Goal: Task Accomplishment & Management: Manage account settings

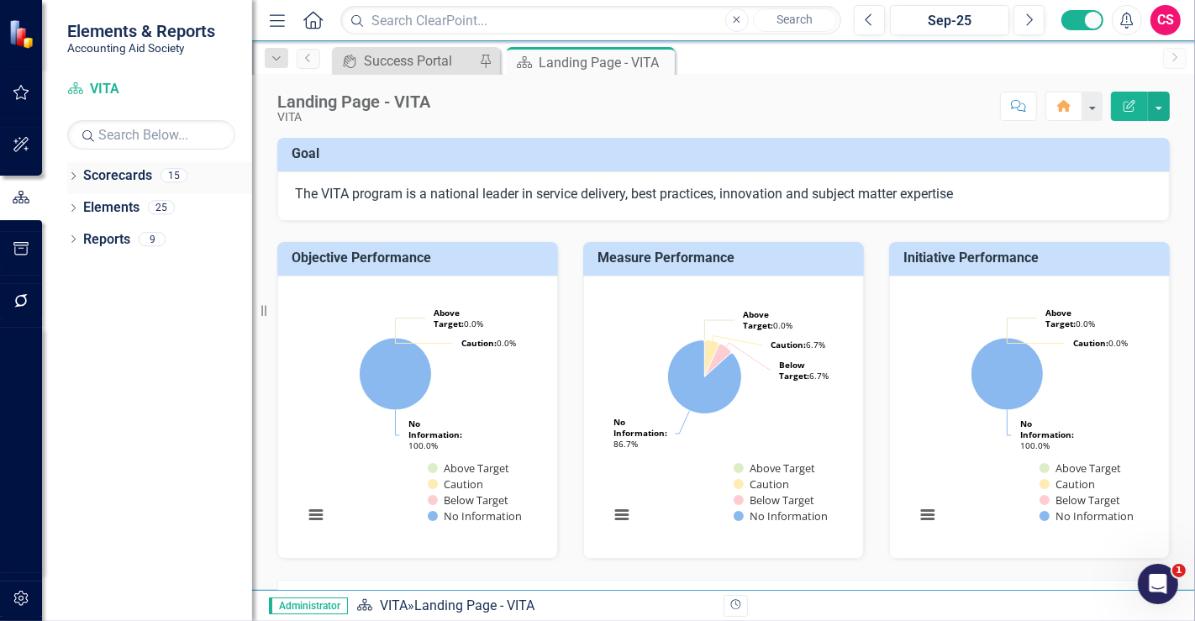
click at [127, 174] on link "Scorecards" at bounding box center [117, 175] width 69 height 19
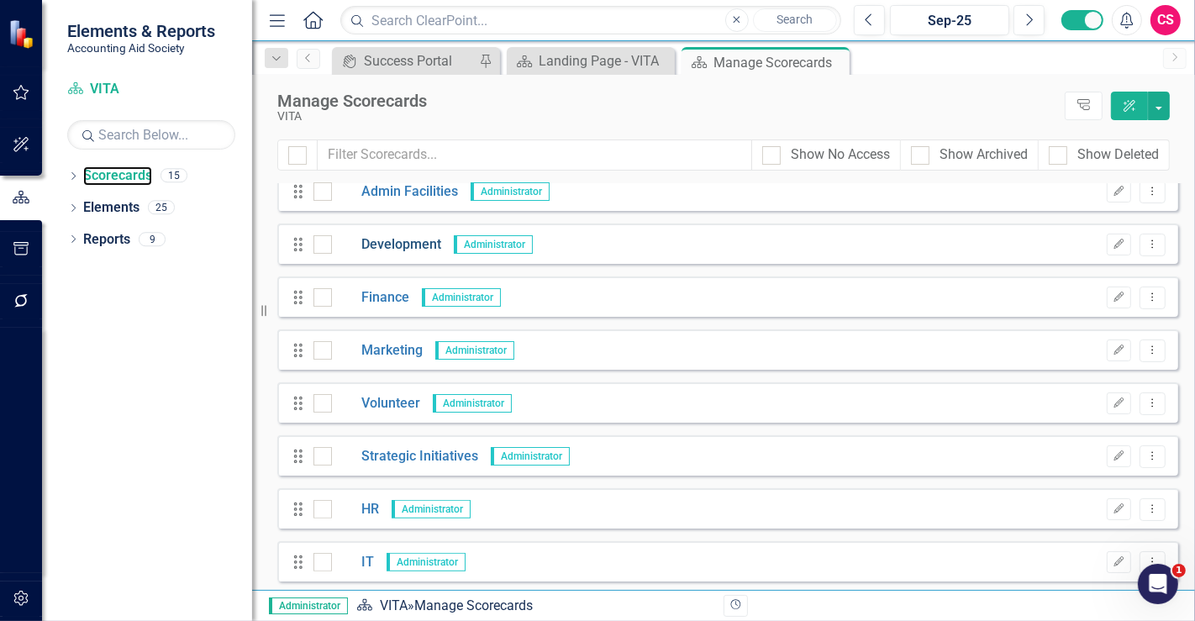
scroll to position [386, 0]
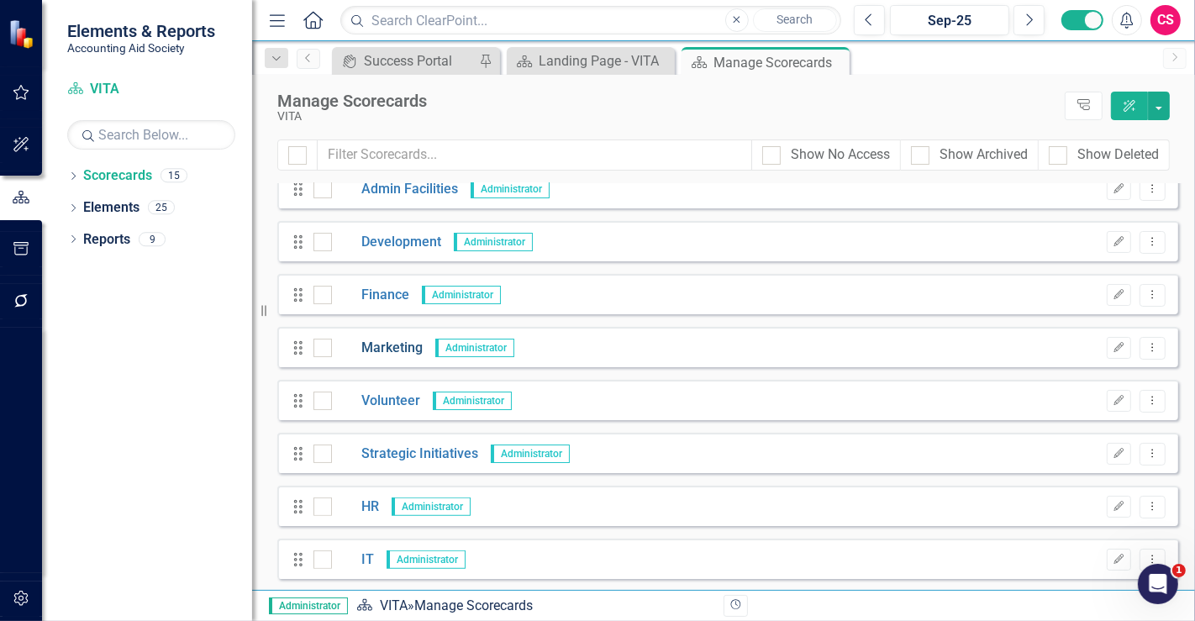
click at [378, 344] on link "Marketing" at bounding box center [377, 348] width 91 height 19
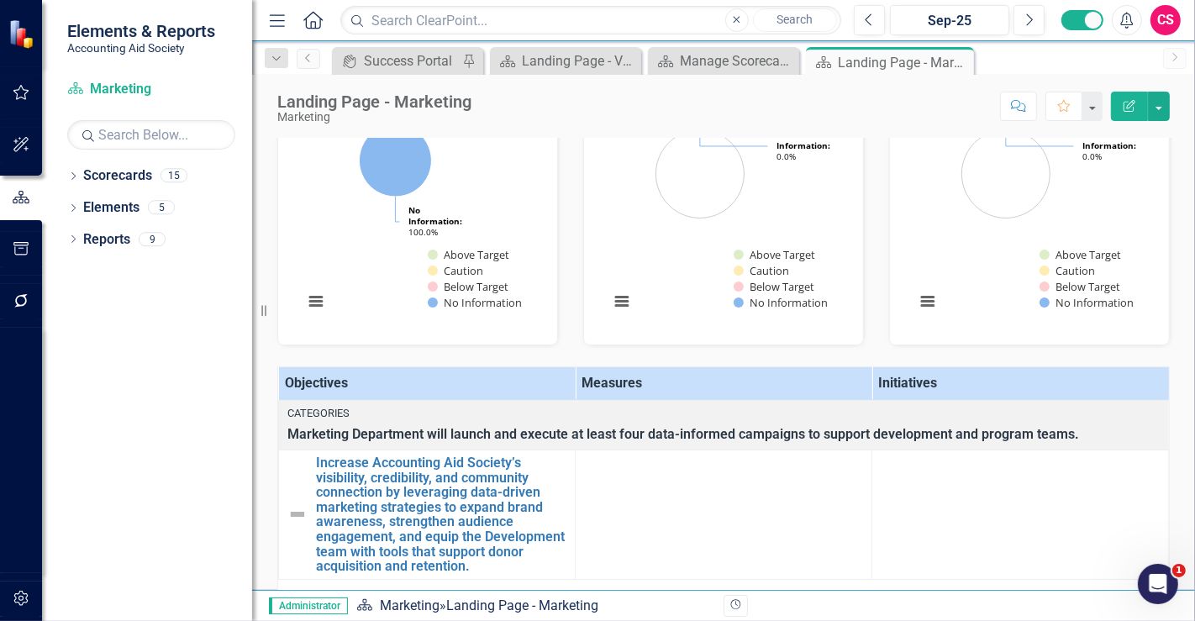
scroll to position [258, 0]
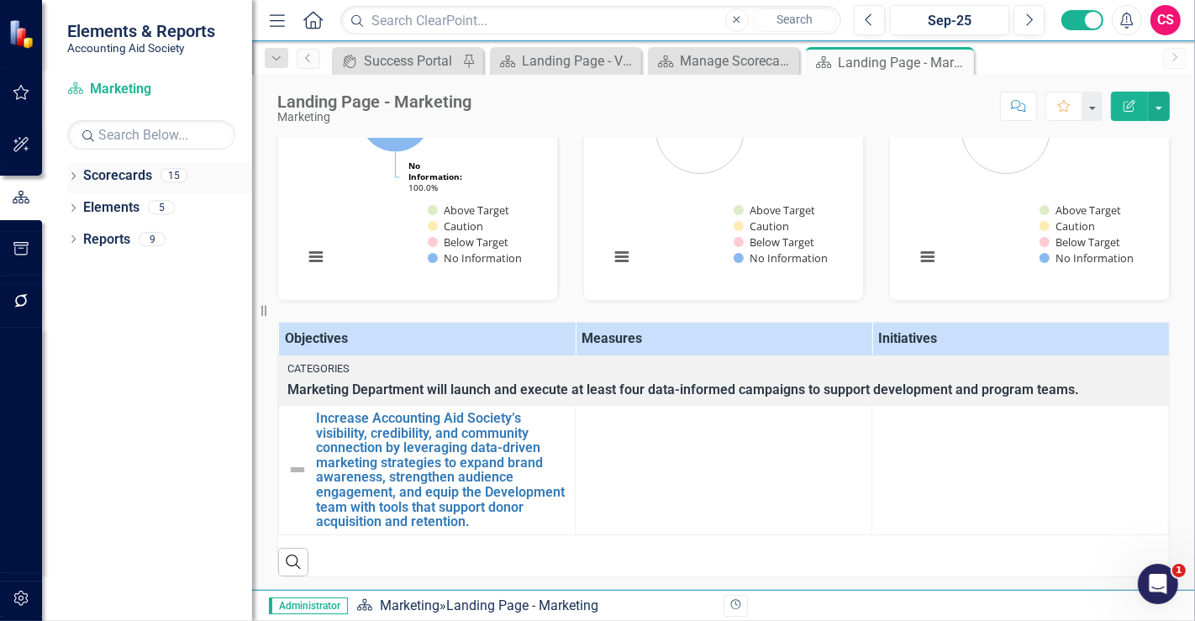
click at [127, 169] on link "Scorecards" at bounding box center [117, 175] width 69 height 19
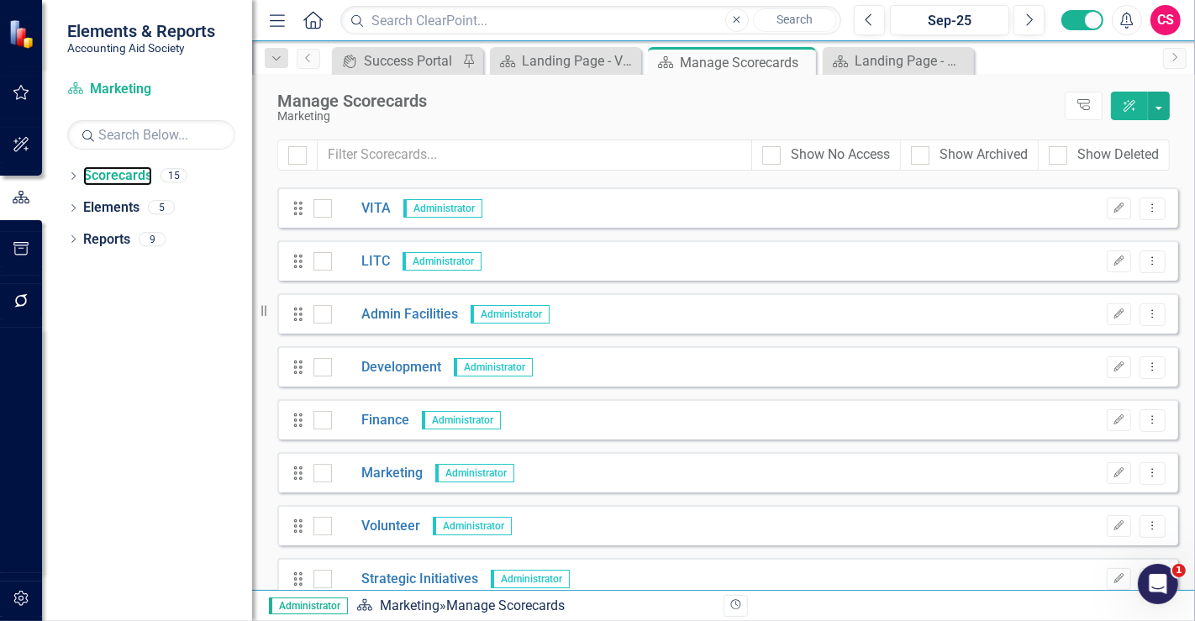
scroll to position [386, 0]
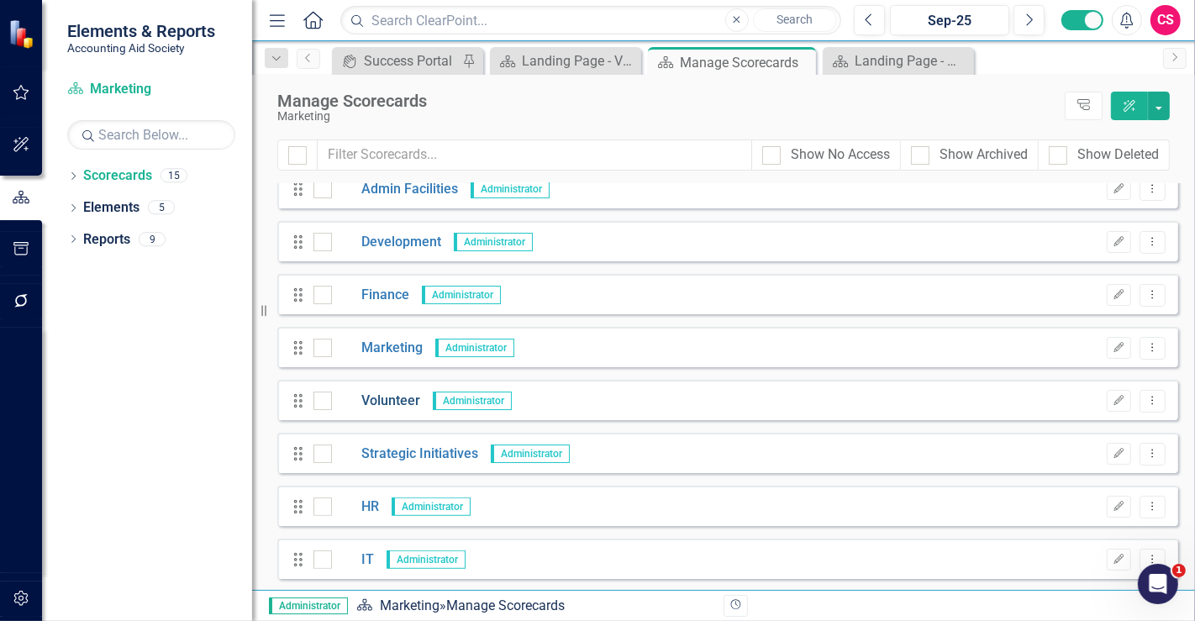
click at [376, 398] on link "Volunteer" at bounding box center [376, 401] width 88 height 19
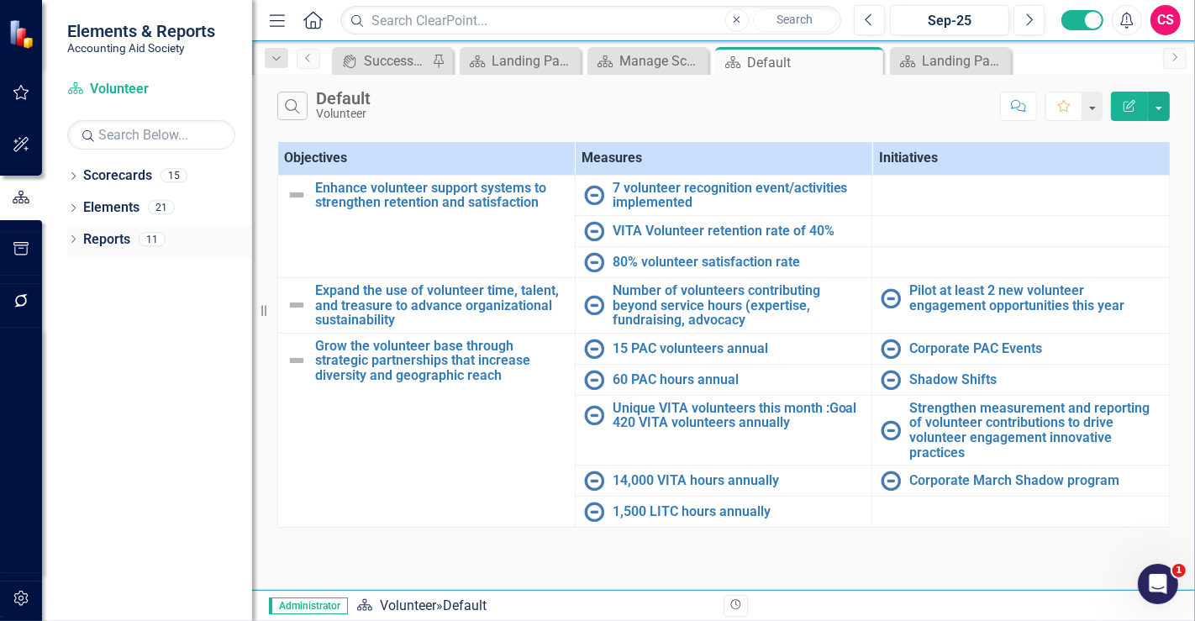
click at [118, 240] on link "Reports" at bounding box center [106, 239] width 47 height 19
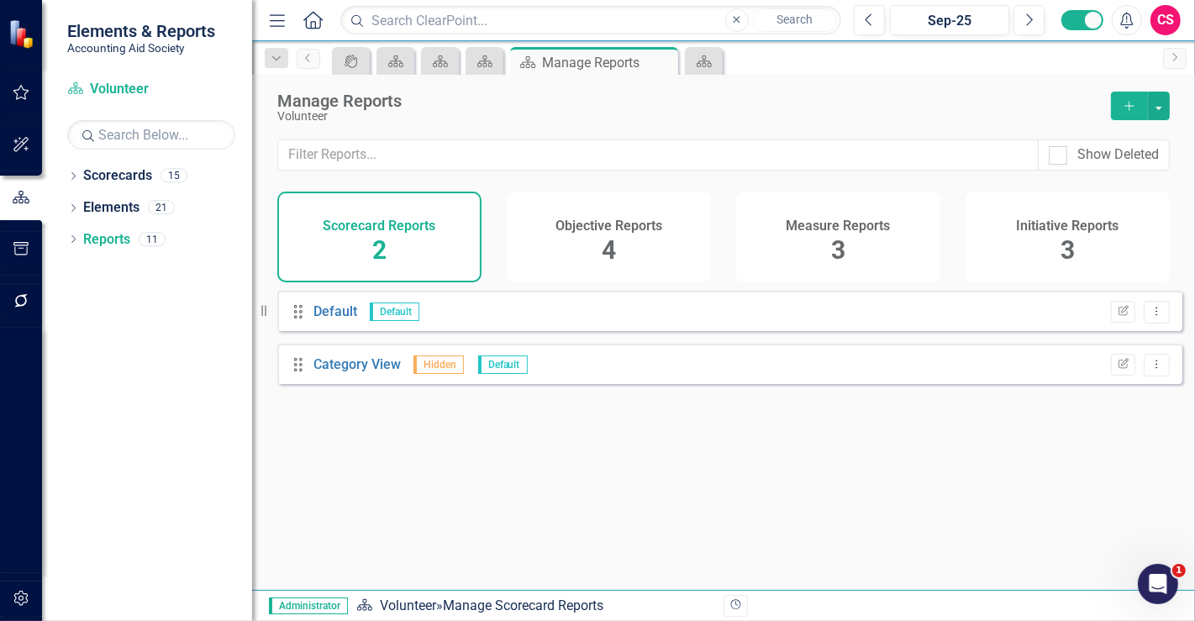
drag, startPoint x: 1133, startPoint y: 381, endPoint x: 1132, endPoint y: 399, distance: 18.5
click at [1135, 399] on div "Drag Default Default Edit Report Dropdown Menu Drag Category View Hidden Defaul…" at bounding box center [723, 434] width 943 height 287
click at [1149, 370] on icon "Dropdown Menu" at bounding box center [1156, 364] width 14 height 11
click at [1048, 465] on icon "Trash" at bounding box center [1041, 465] width 17 height 13
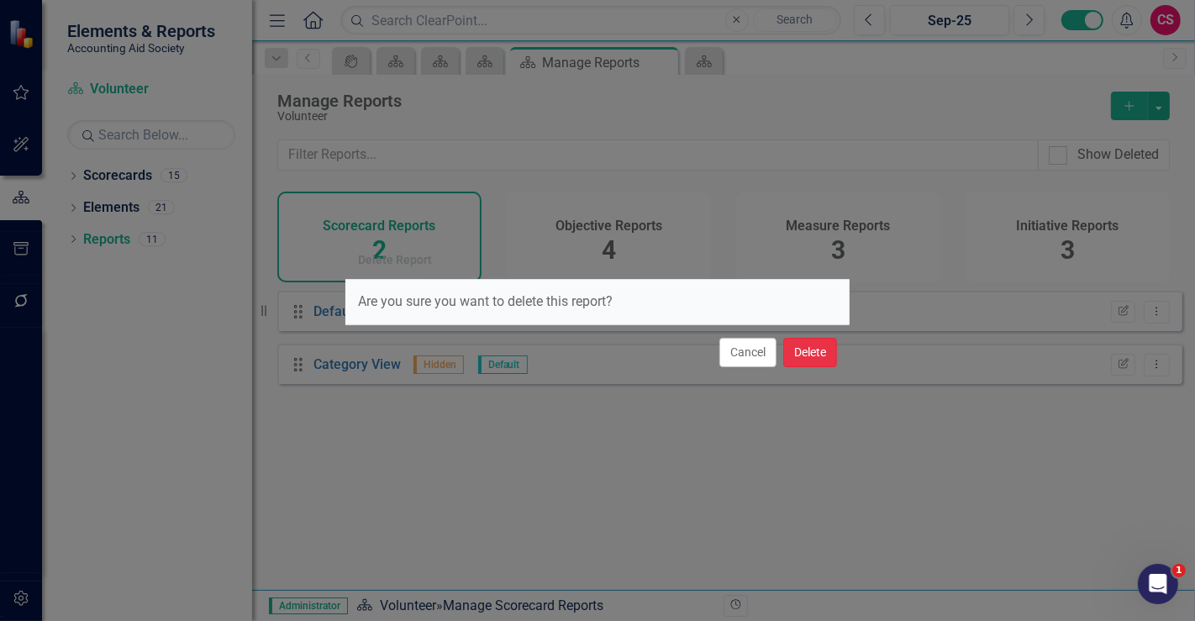
click at [830, 354] on button "Delete" at bounding box center [810, 352] width 54 height 29
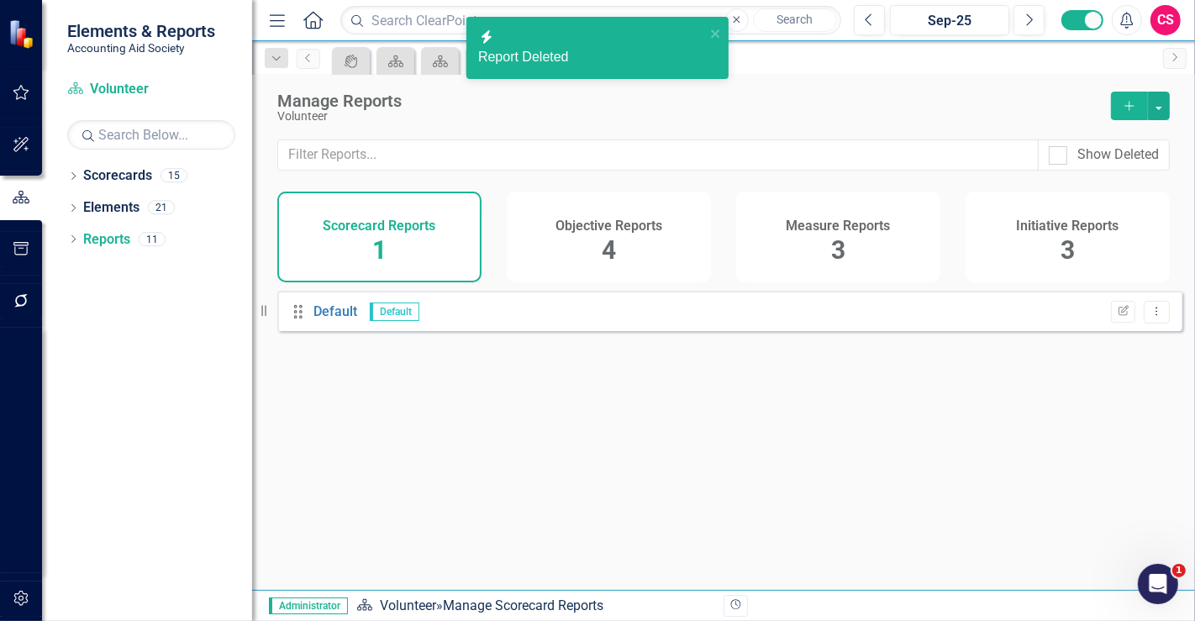
click at [689, 251] on div "Objective Reports 4" at bounding box center [609, 237] width 204 height 91
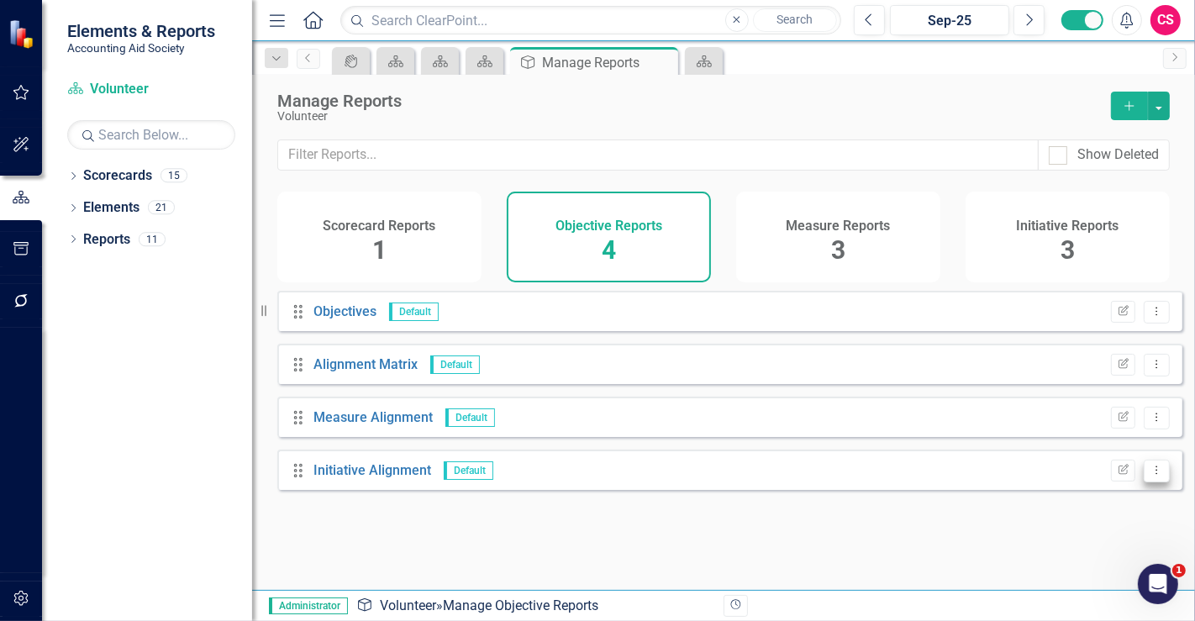
click at [1152, 482] on button "Dropdown Menu" at bounding box center [1157, 471] width 26 height 23
click at [1077, 564] on link "Trash Delete Report" at bounding box center [1090, 571] width 133 height 31
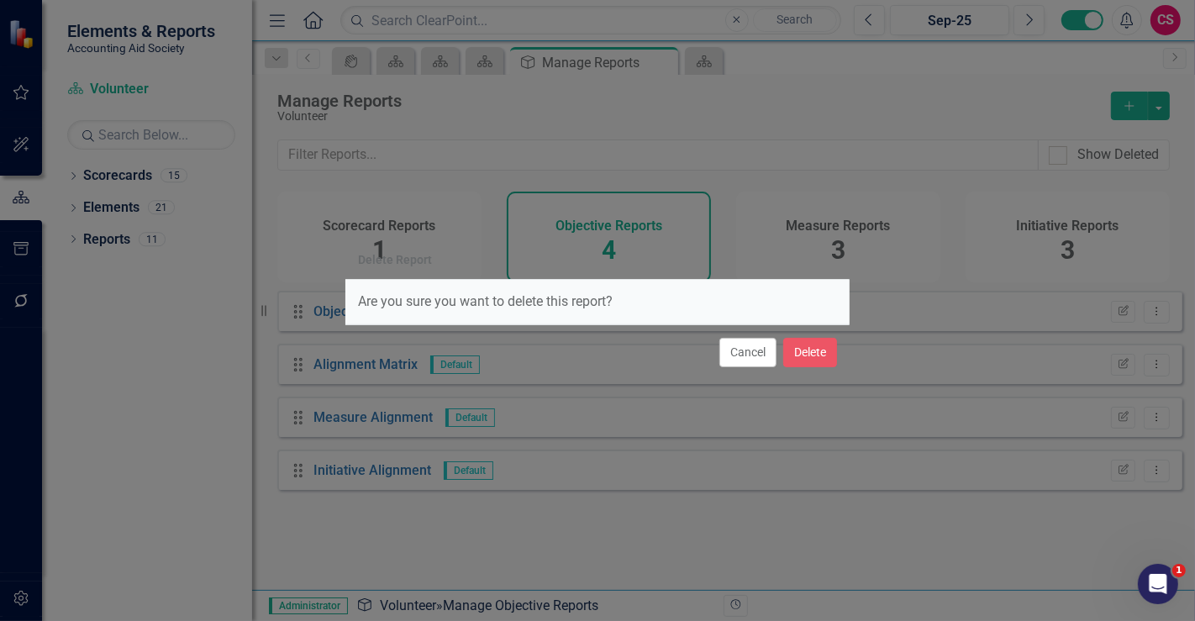
click at [826, 371] on div "Cancel Delete" at bounding box center [597, 351] width 504 height 55
click at [821, 351] on button "Delete" at bounding box center [810, 352] width 54 height 29
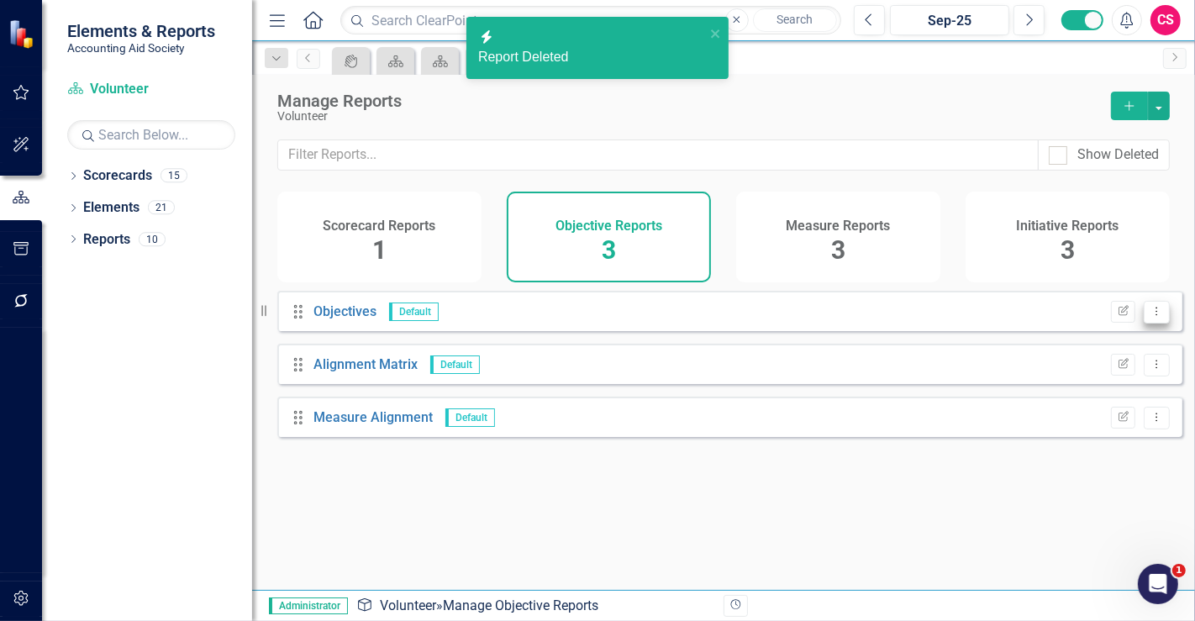
click at [1144, 323] on button "Dropdown Menu" at bounding box center [1157, 312] width 26 height 23
click at [1057, 421] on link "Trash Delete Report" at bounding box center [1090, 412] width 133 height 31
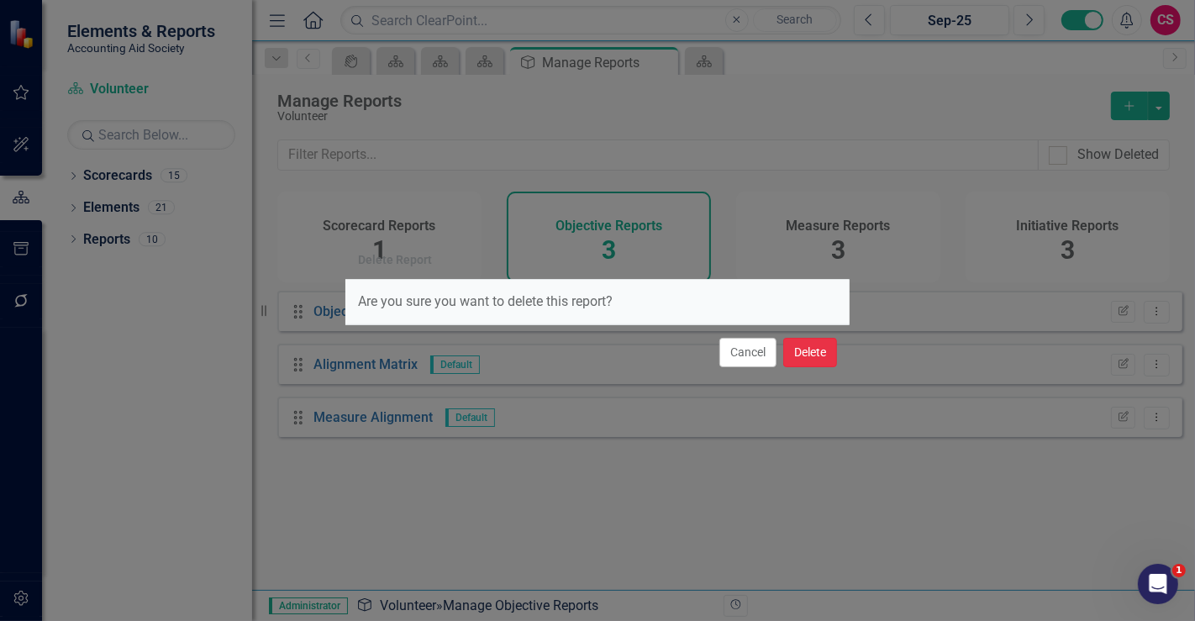
click at [799, 351] on button "Delete" at bounding box center [810, 352] width 54 height 29
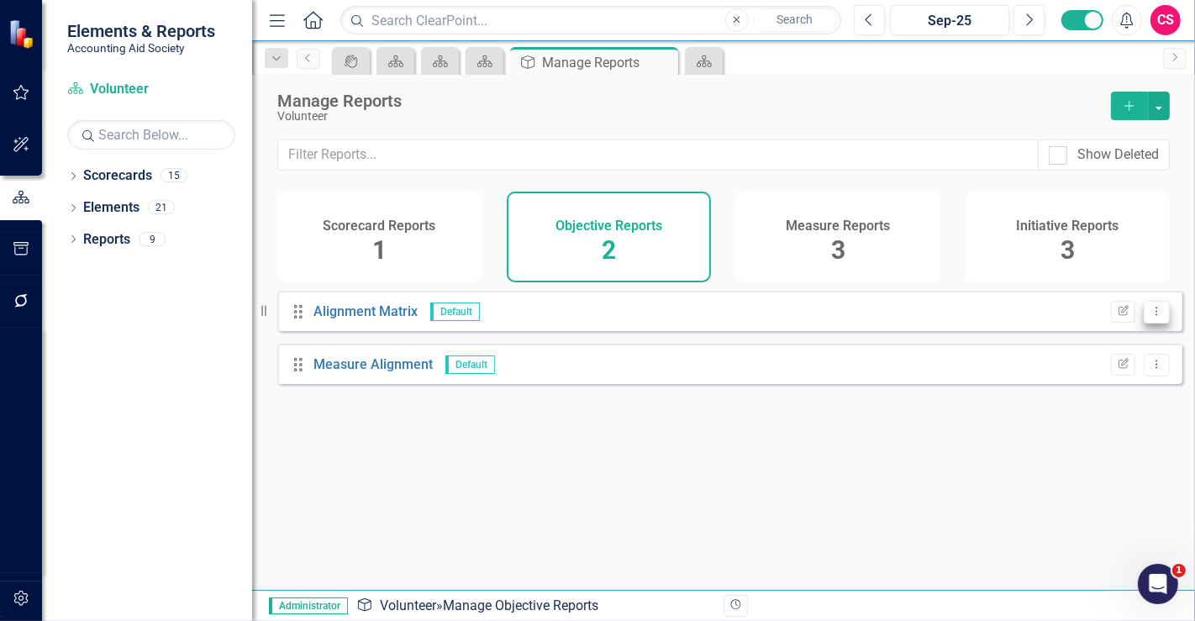
click at [1149, 317] on icon "Dropdown Menu" at bounding box center [1156, 311] width 14 height 11
click at [1036, 414] on icon at bounding box center [1041, 412] width 12 height 13
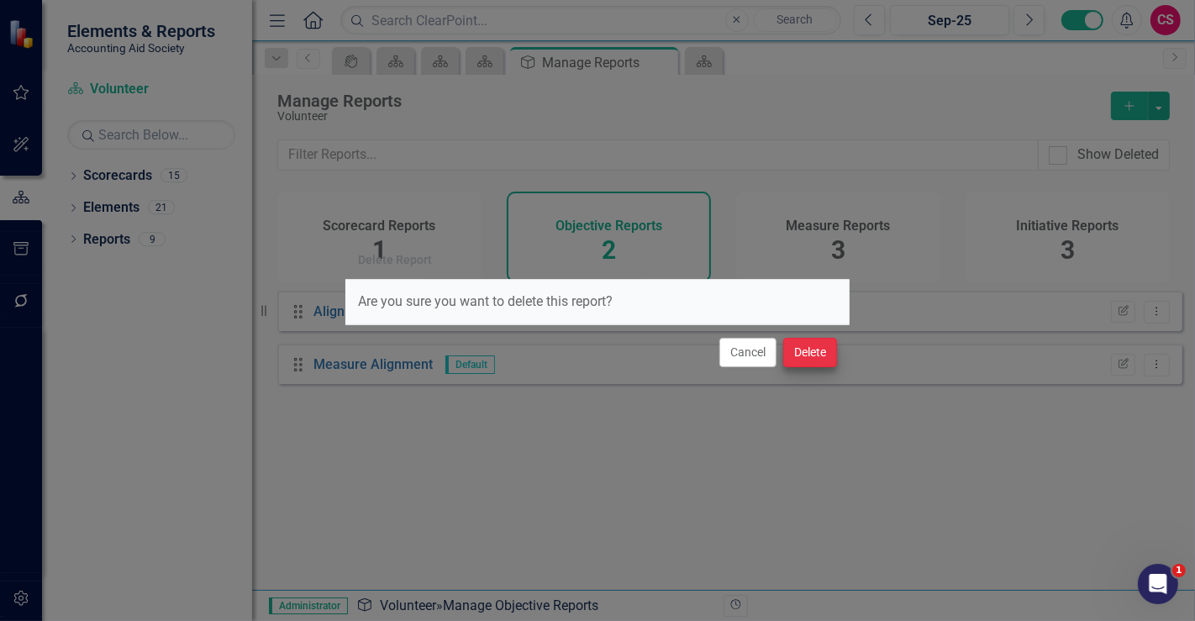
click at [831, 356] on div "Cancel Delete" at bounding box center [597, 351] width 504 height 55
click at [823, 356] on button "Delete" at bounding box center [810, 352] width 54 height 29
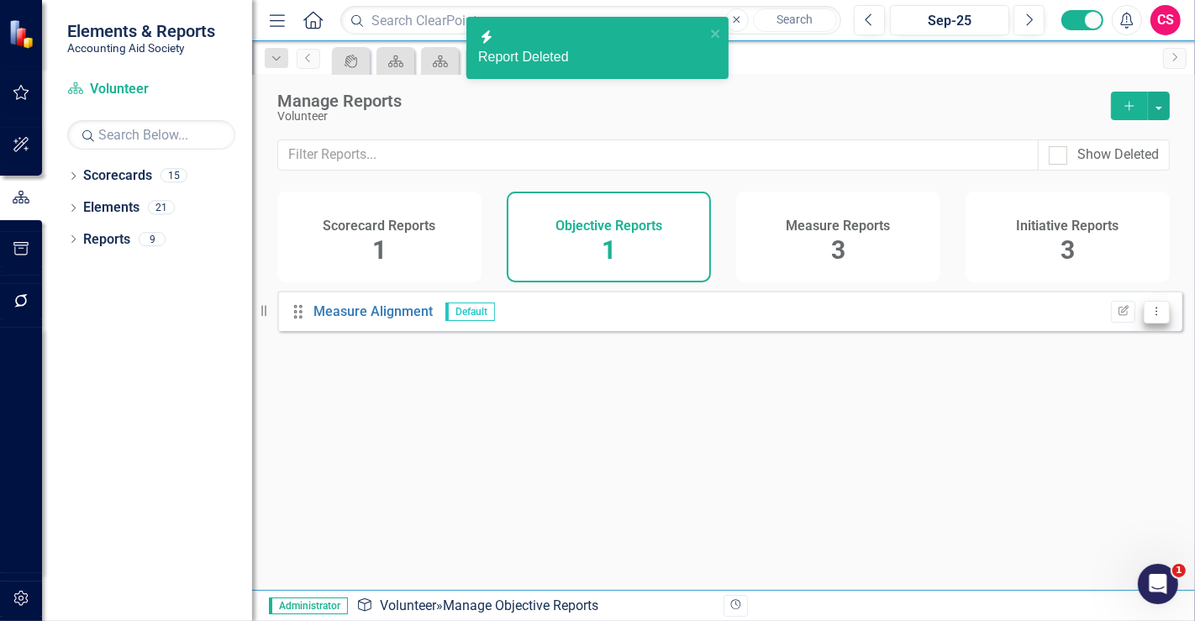
click at [1152, 323] on button "Dropdown Menu" at bounding box center [1157, 312] width 26 height 23
click at [1060, 410] on link "Trash Delete Report" at bounding box center [1090, 412] width 133 height 31
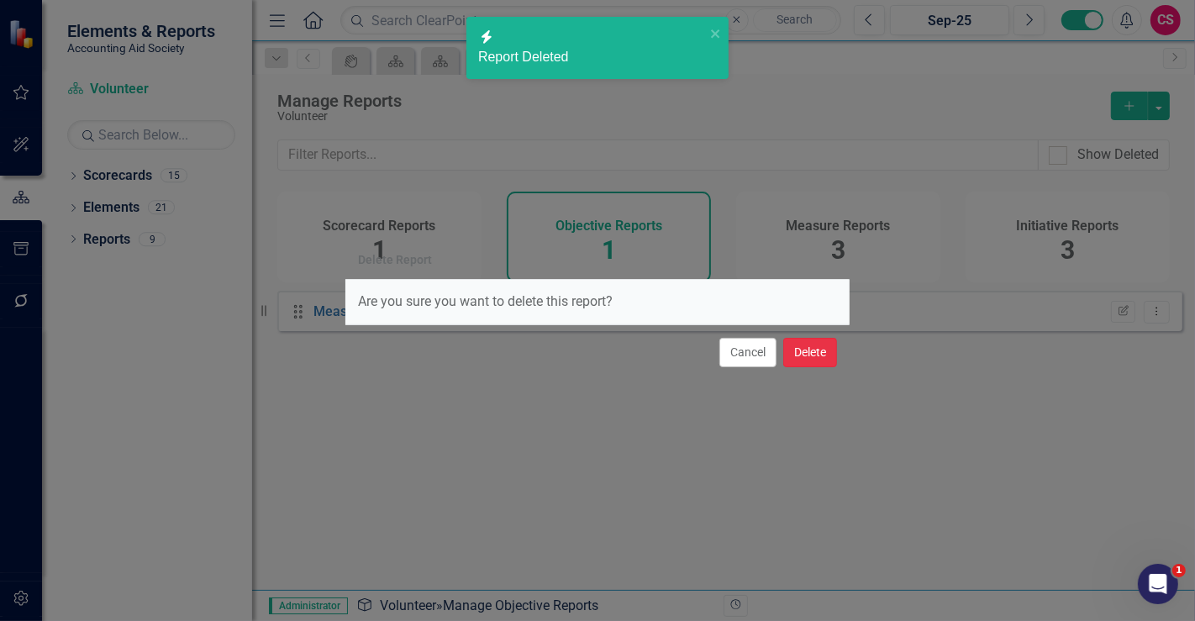
click at [823, 354] on button "Delete" at bounding box center [810, 352] width 54 height 29
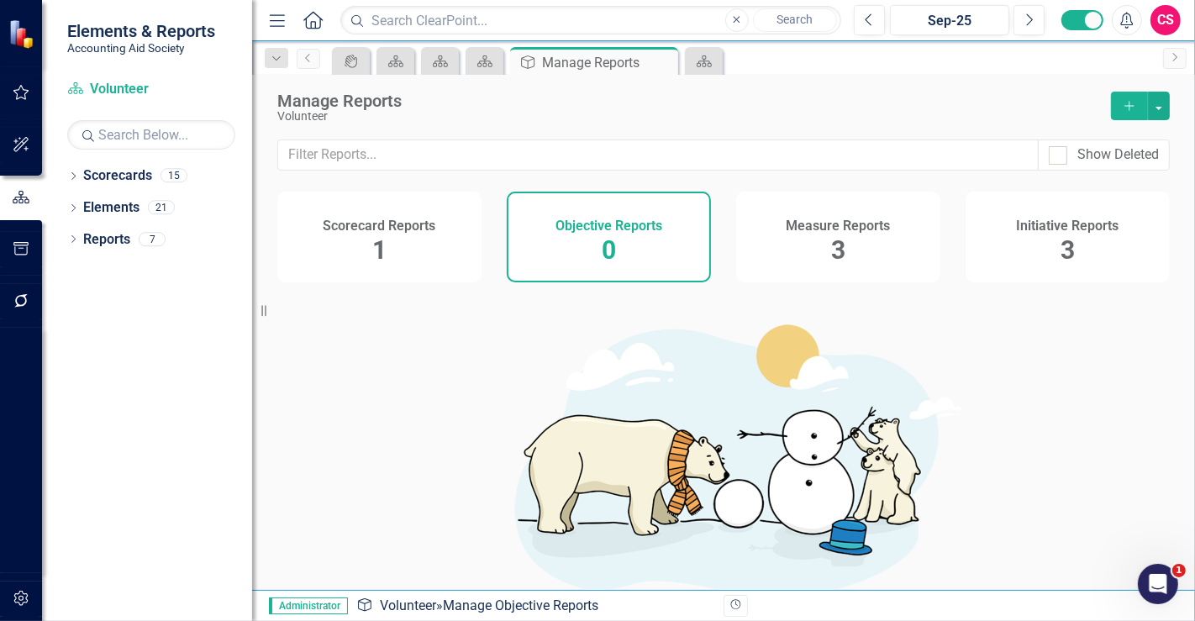
click at [934, 228] on div "Measure Reports 3" at bounding box center [838, 237] width 204 height 91
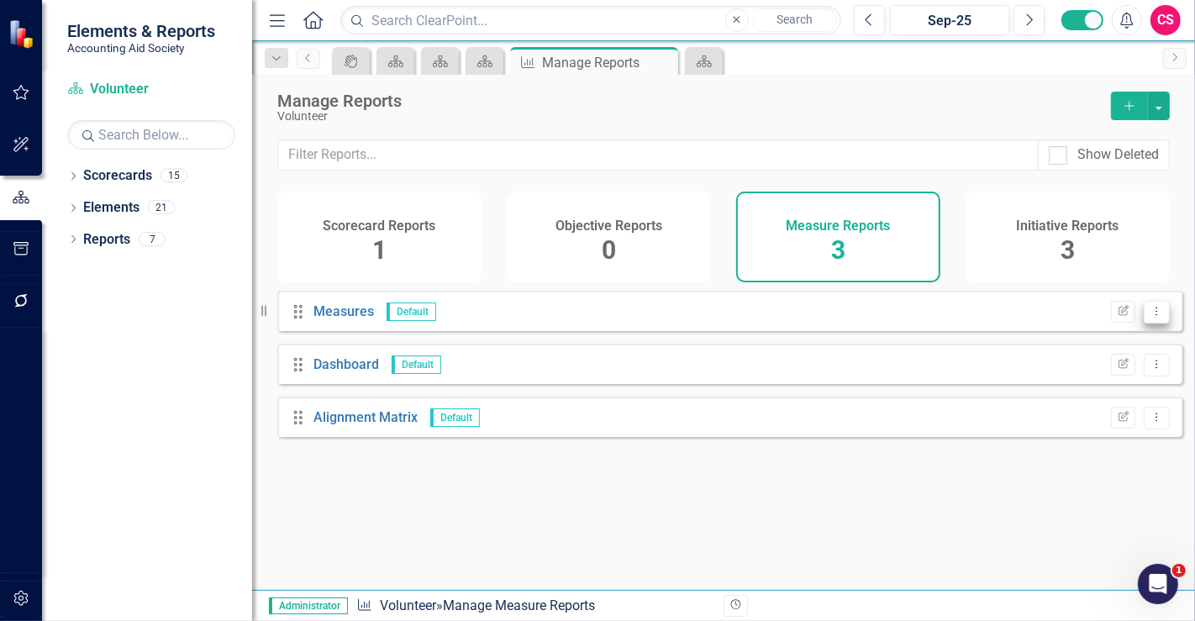
click at [1149, 317] on icon "Dropdown Menu" at bounding box center [1156, 311] width 14 height 11
click at [1077, 409] on link "Trash Delete Report" at bounding box center [1090, 412] width 133 height 31
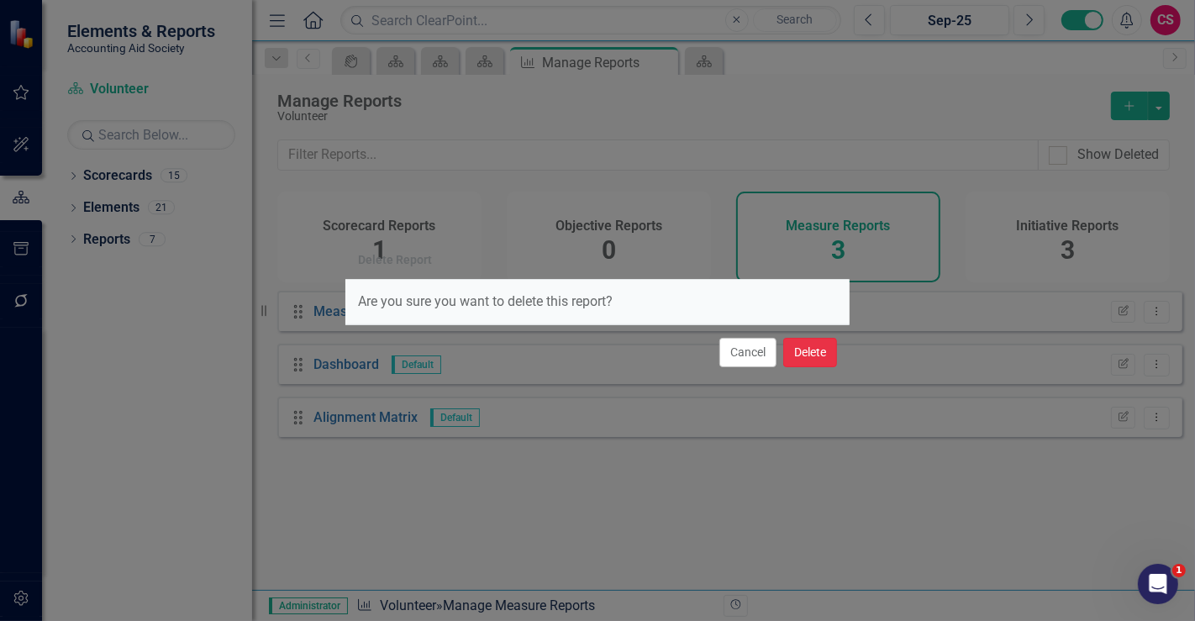
click at [803, 356] on button "Delete" at bounding box center [810, 352] width 54 height 29
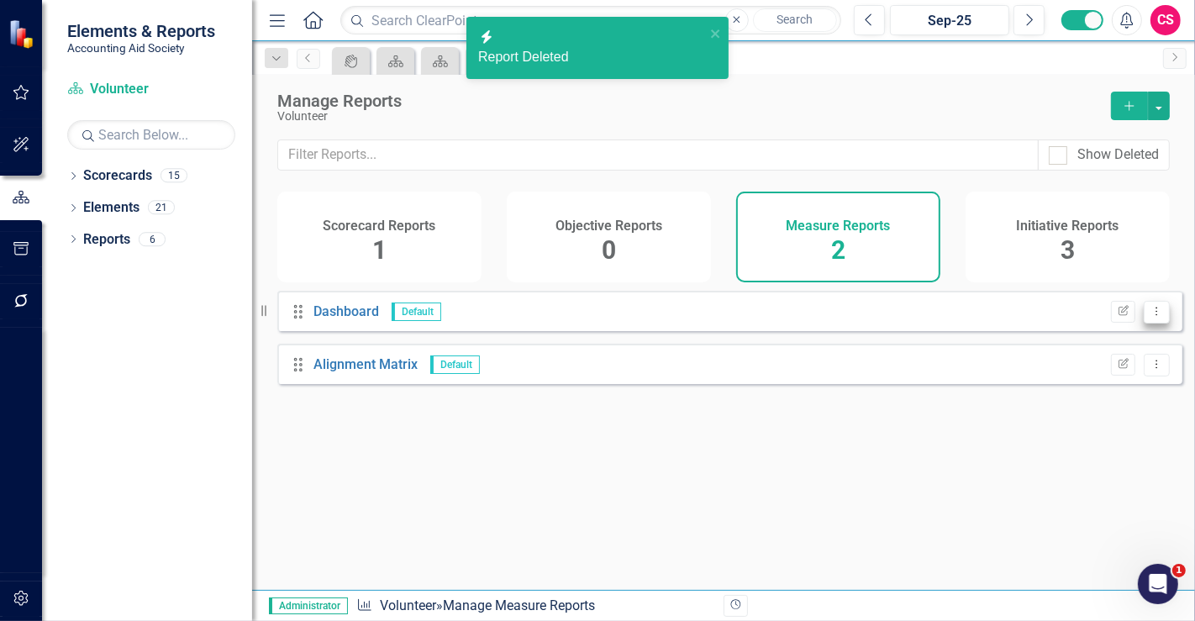
click at [1149, 317] on icon "Dropdown Menu" at bounding box center [1156, 311] width 14 height 11
click at [1077, 412] on link "Trash Delete Report" at bounding box center [1090, 412] width 133 height 31
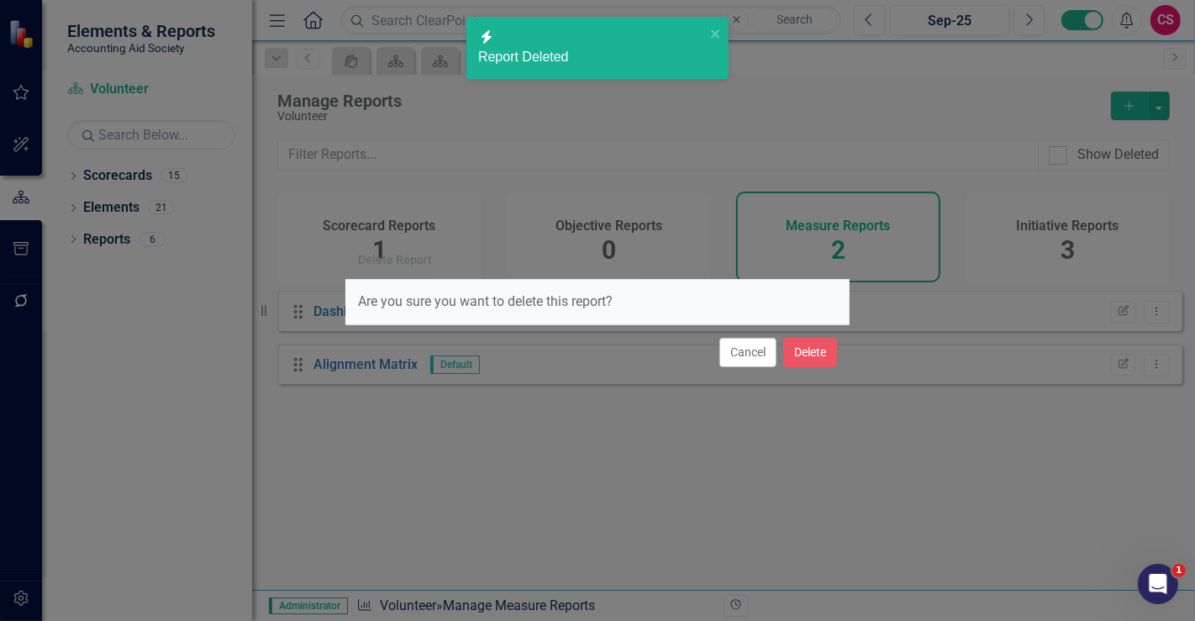
click at [840, 356] on div "Cancel Delete" at bounding box center [597, 351] width 504 height 55
click at [821, 349] on button "Delete" at bounding box center [810, 352] width 54 height 29
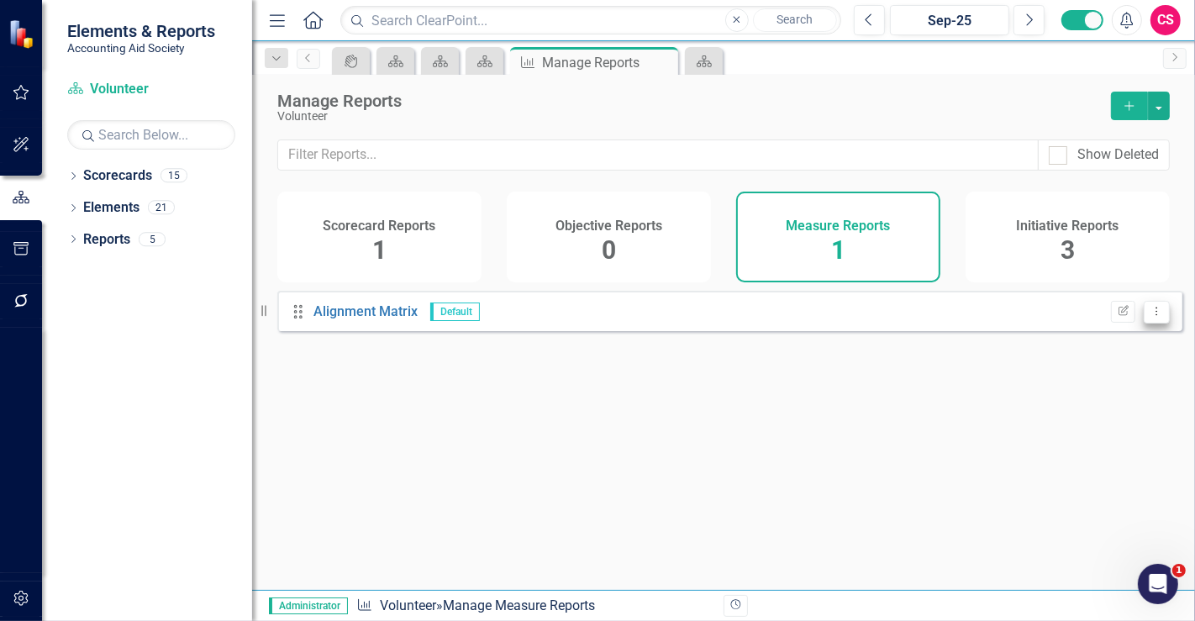
click at [1156, 315] on icon at bounding box center [1157, 311] width 2 height 8
click at [1044, 412] on icon "Trash" at bounding box center [1041, 412] width 17 height 13
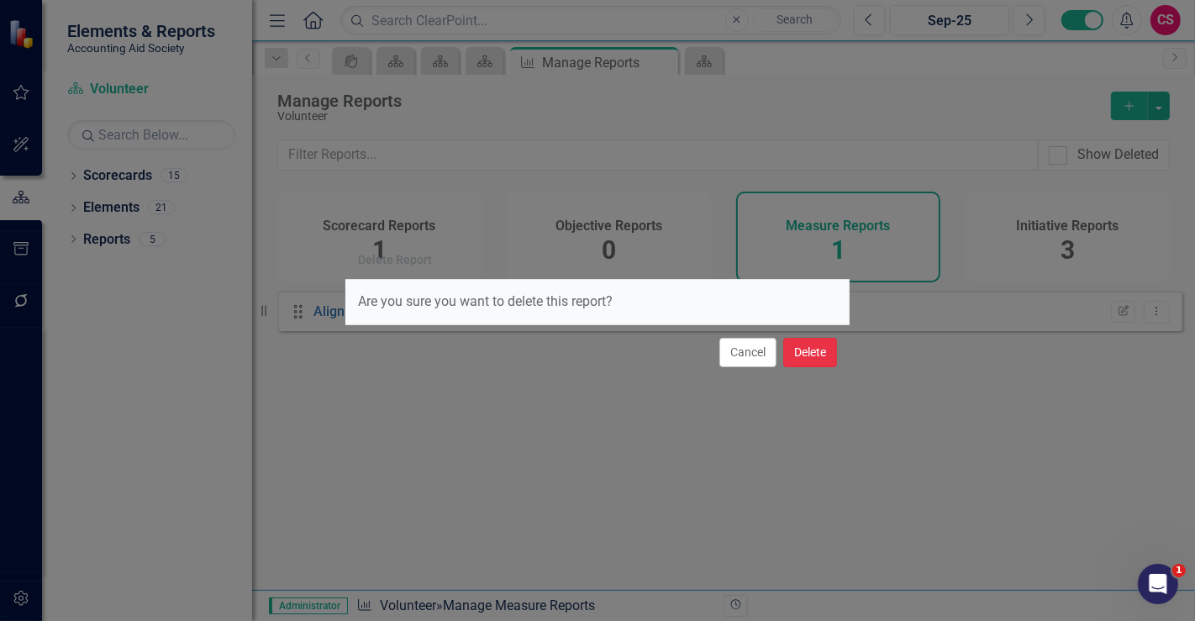
click at [812, 340] on button "Delete" at bounding box center [810, 352] width 54 height 29
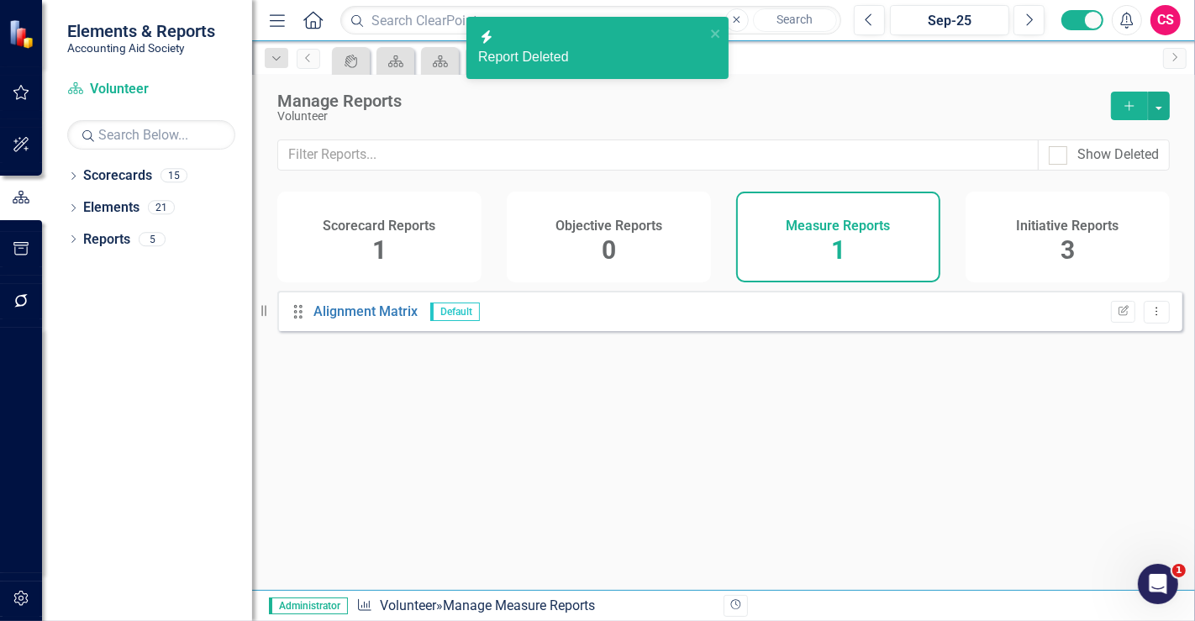
click at [812, 325] on button "Delete" at bounding box center [810, 310] width 54 height 29
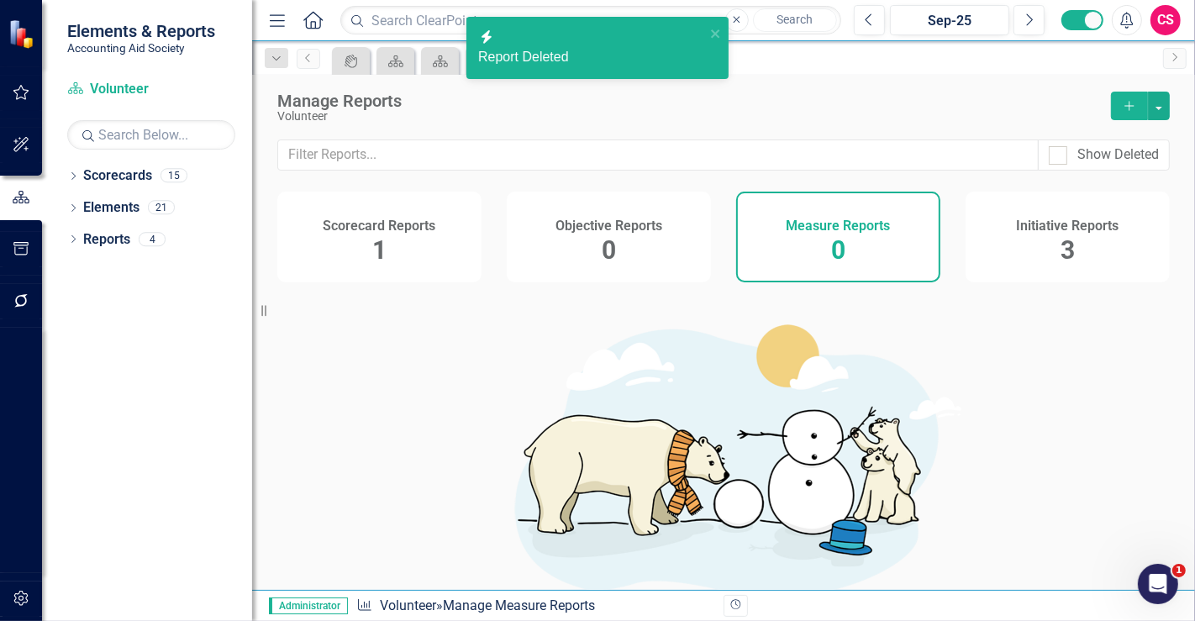
click at [1030, 218] on h4 "Initiative Reports" at bounding box center [1068, 225] width 103 height 15
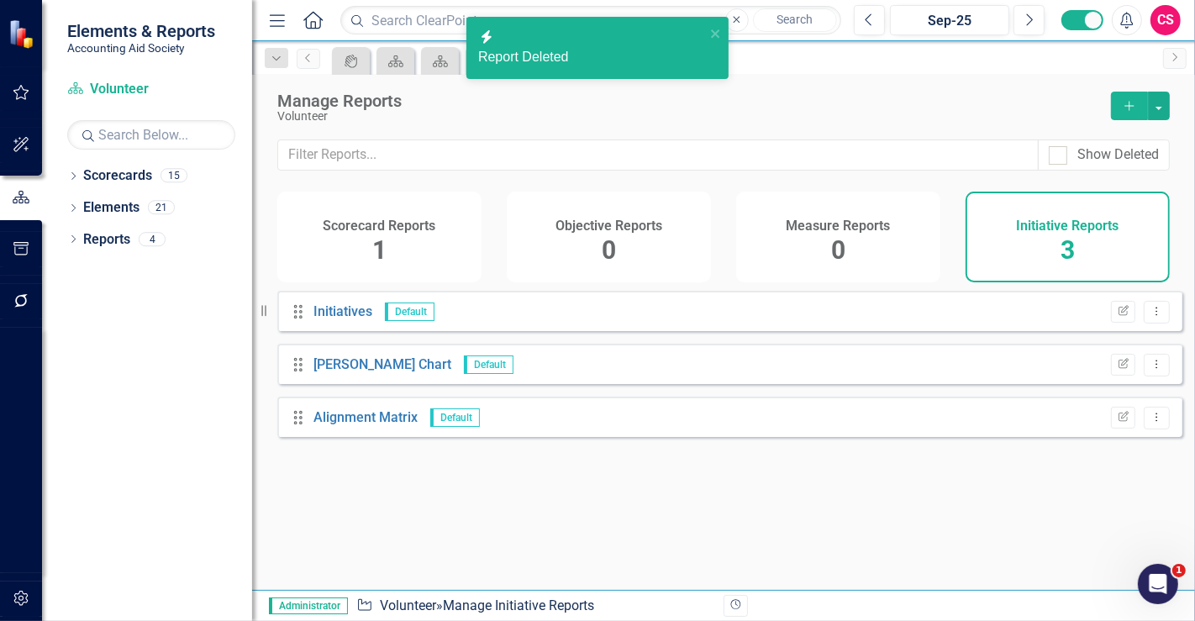
click at [1130, 323] on div "Edit Report Dropdown Menu" at bounding box center [1135, 312] width 67 height 23
click at [1144, 323] on button "Dropdown Menu" at bounding box center [1157, 312] width 26 height 23
click at [1107, 429] on div "Edit Report Edit Report Favorite Favorite Report Trash Delete Report" at bounding box center [1090, 381] width 134 height 95
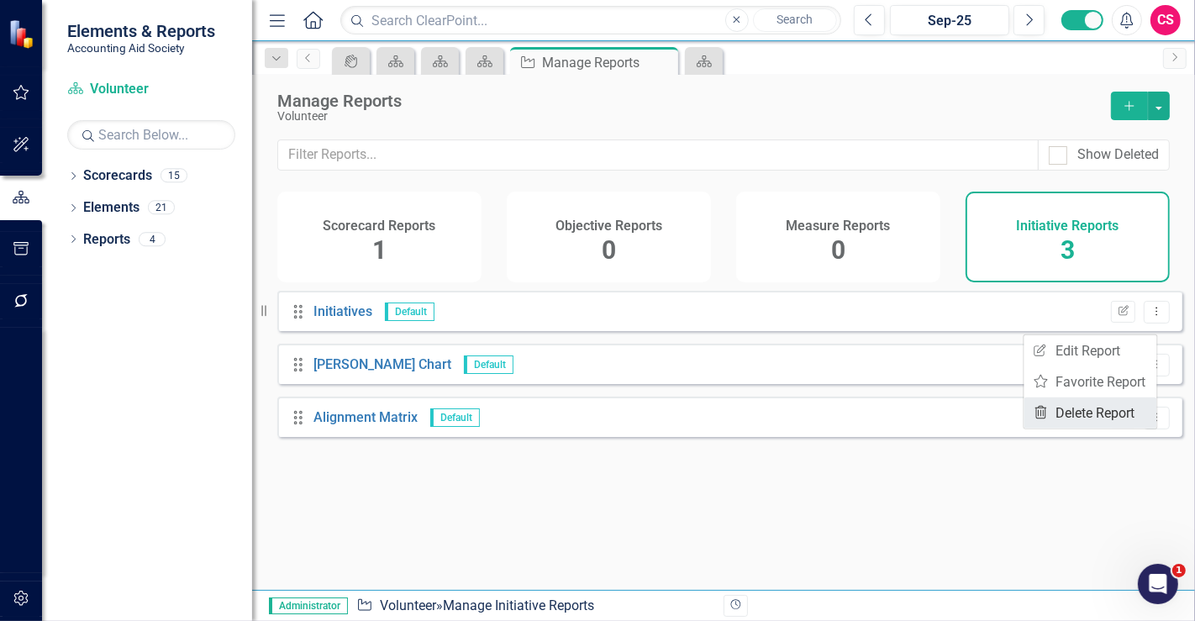
click at [1062, 399] on link "Trash Delete Report" at bounding box center [1090, 412] width 133 height 31
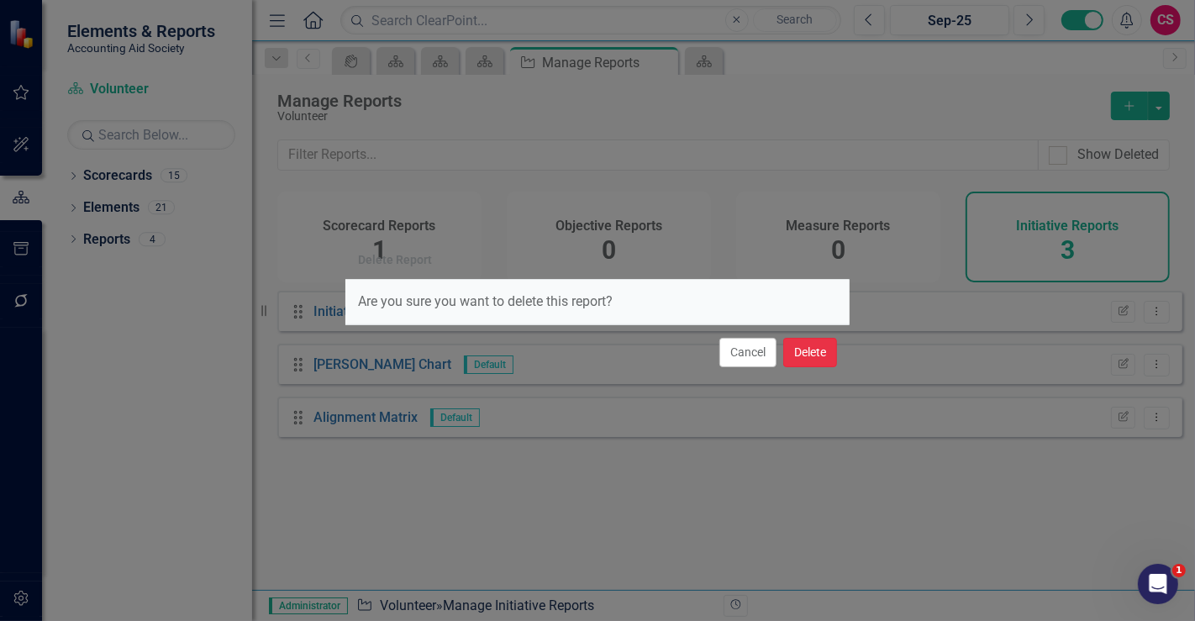
click at [828, 354] on button "Delete" at bounding box center [810, 352] width 54 height 29
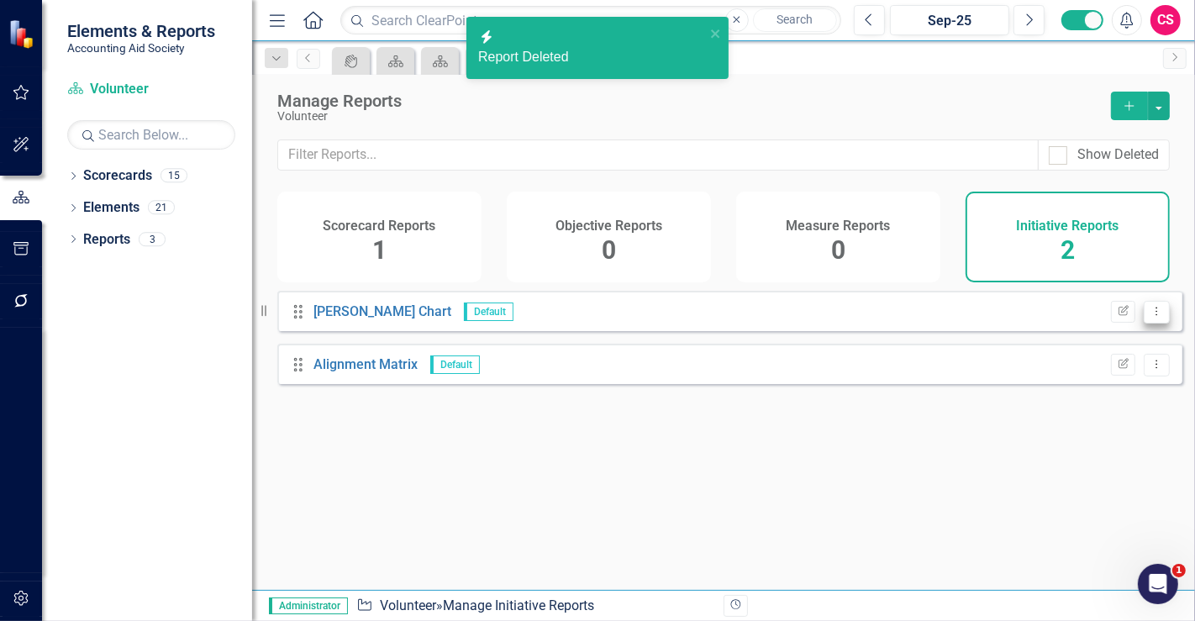
click at [1149, 317] on icon "Dropdown Menu" at bounding box center [1156, 311] width 14 height 11
click at [1081, 405] on link "Trash Delete Report" at bounding box center [1090, 412] width 133 height 31
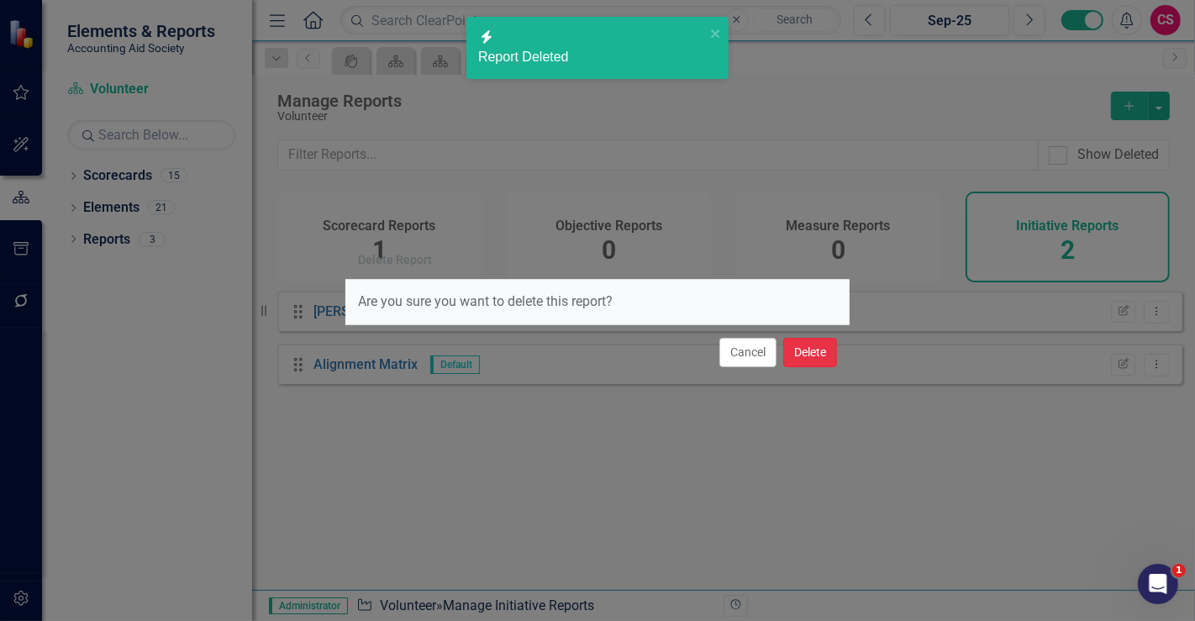
click at [831, 351] on button "Delete" at bounding box center [810, 352] width 54 height 29
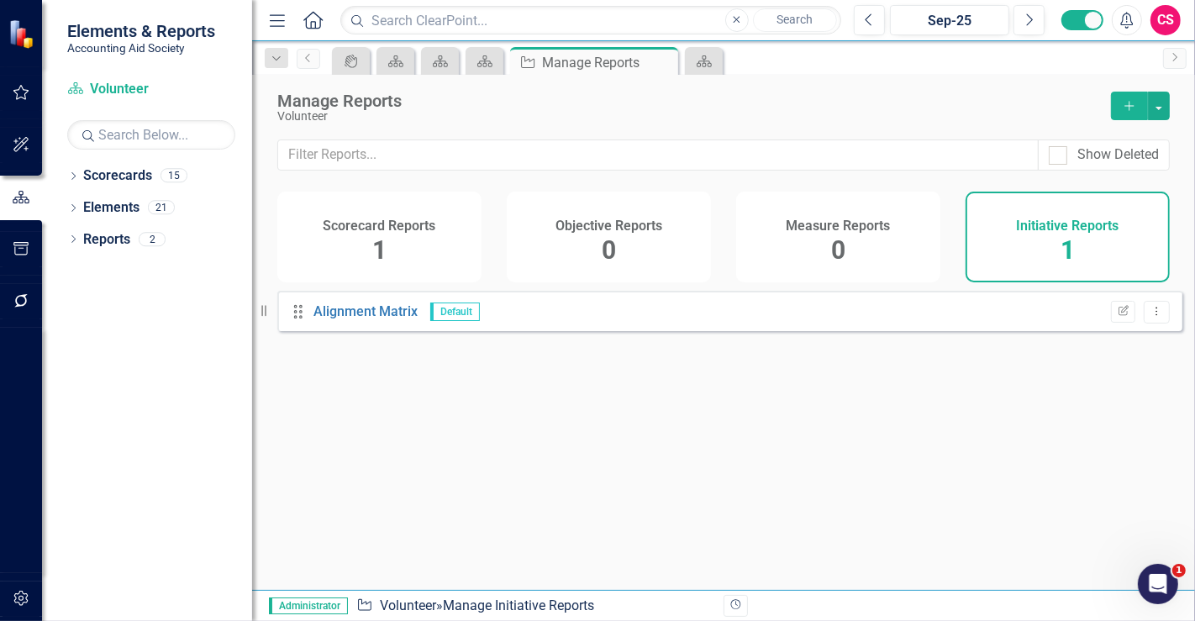
click at [1143, 331] on div "Drag Alignment Matrix Default Edit Report Dropdown Menu" at bounding box center [729, 311] width 905 height 40
click at [1144, 323] on button "Dropdown Menu" at bounding box center [1157, 312] width 26 height 23
click at [1103, 416] on link "Trash Delete Report" at bounding box center [1090, 412] width 133 height 31
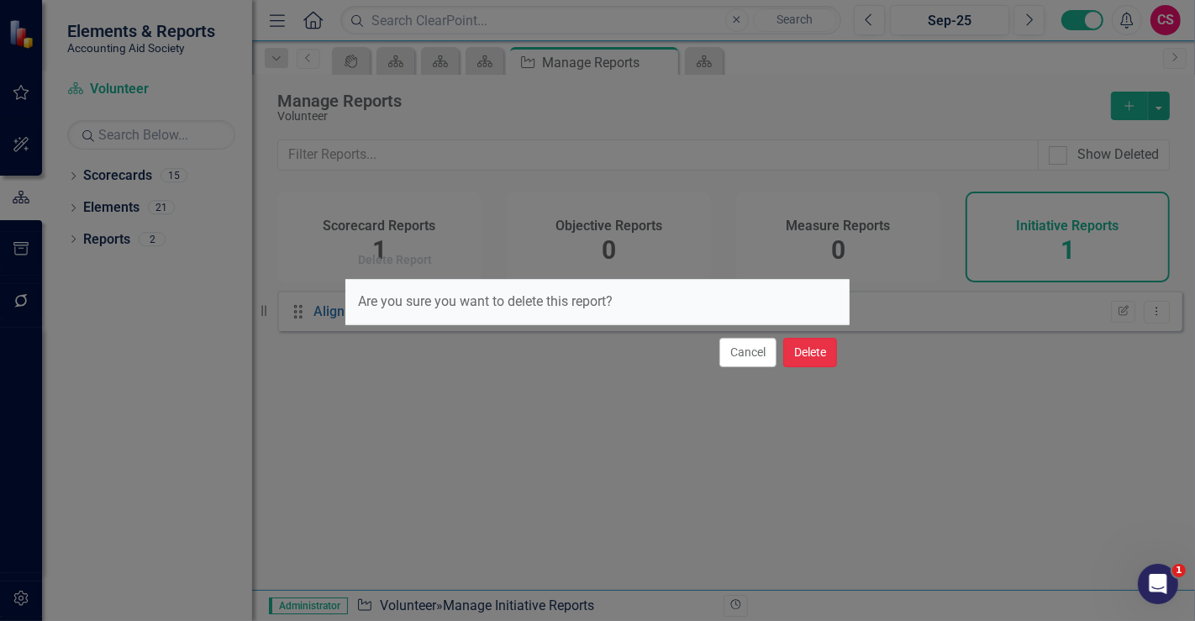
click at [825, 359] on button "Delete" at bounding box center [810, 352] width 54 height 29
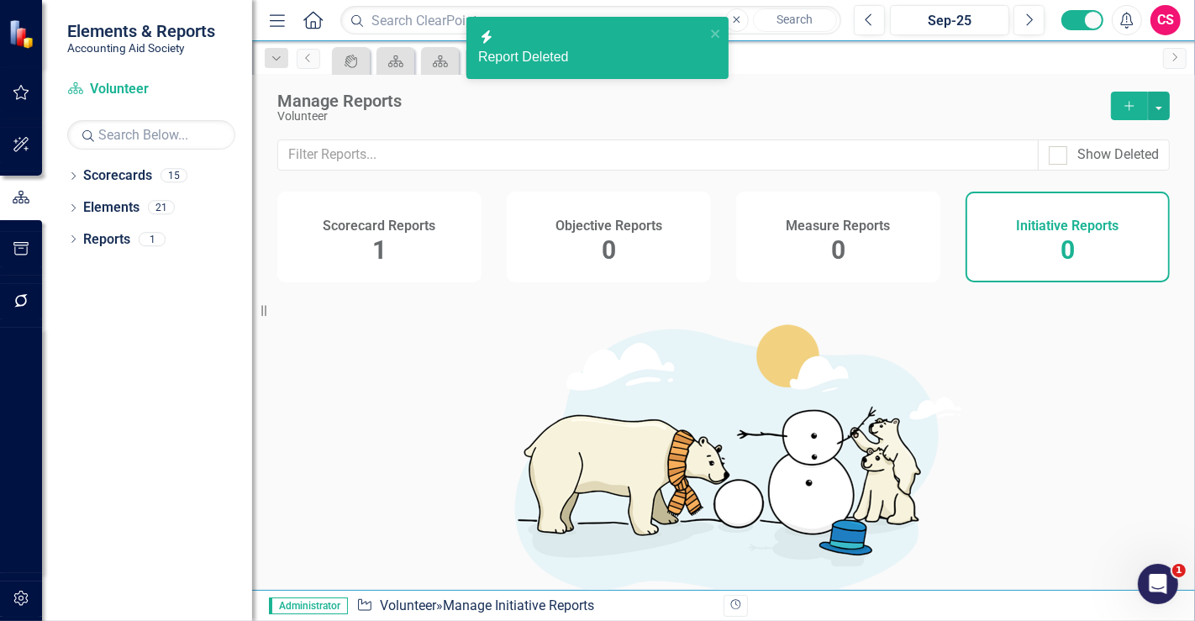
click at [416, 229] on h4 "Scorecard Reports" at bounding box center [379, 225] width 113 height 15
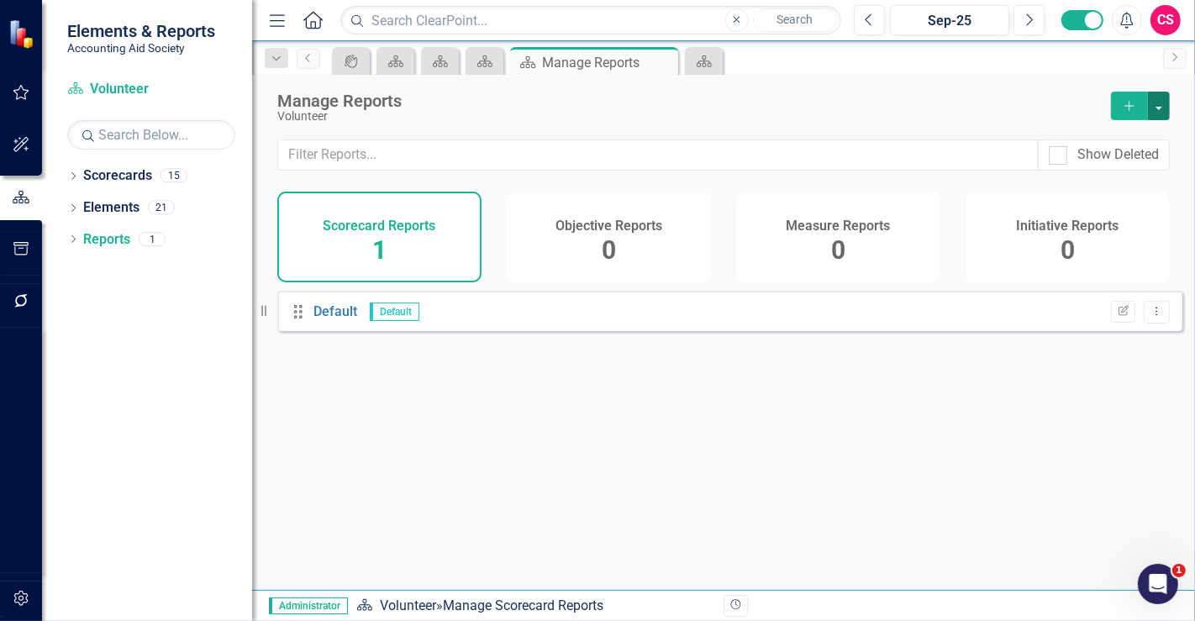
click at [1152, 116] on button "button" at bounding box center [1159, 106] width 22 height 29
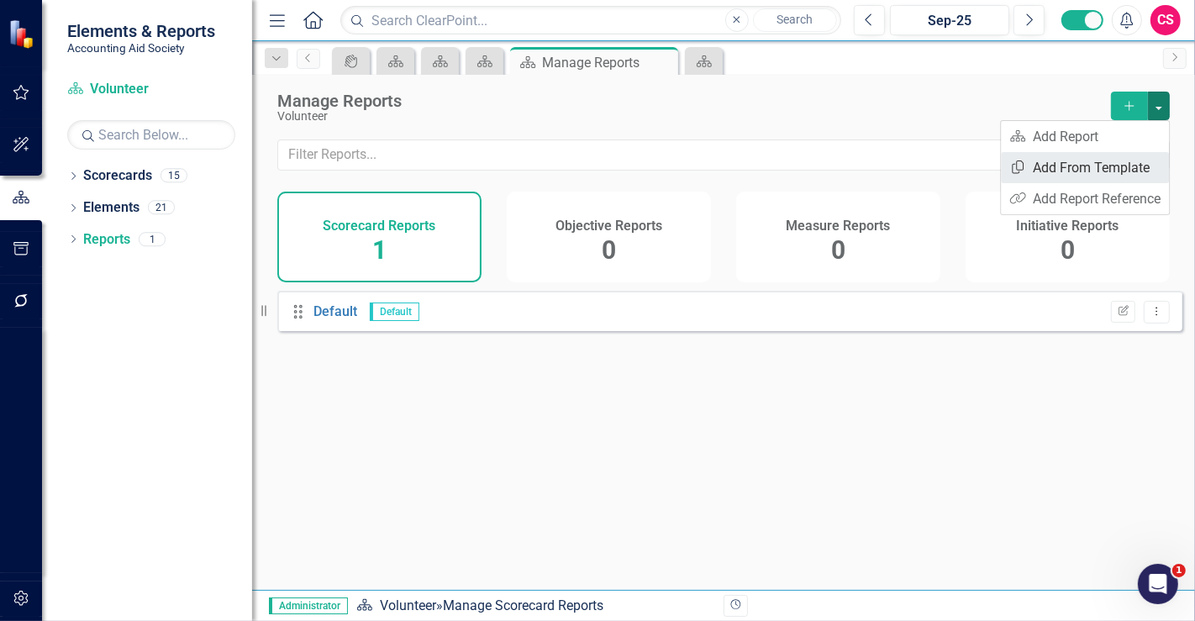
click at [1082, 161] on link "Copy Add From Template" at bounding box center [1085, 167] width 168 height 31
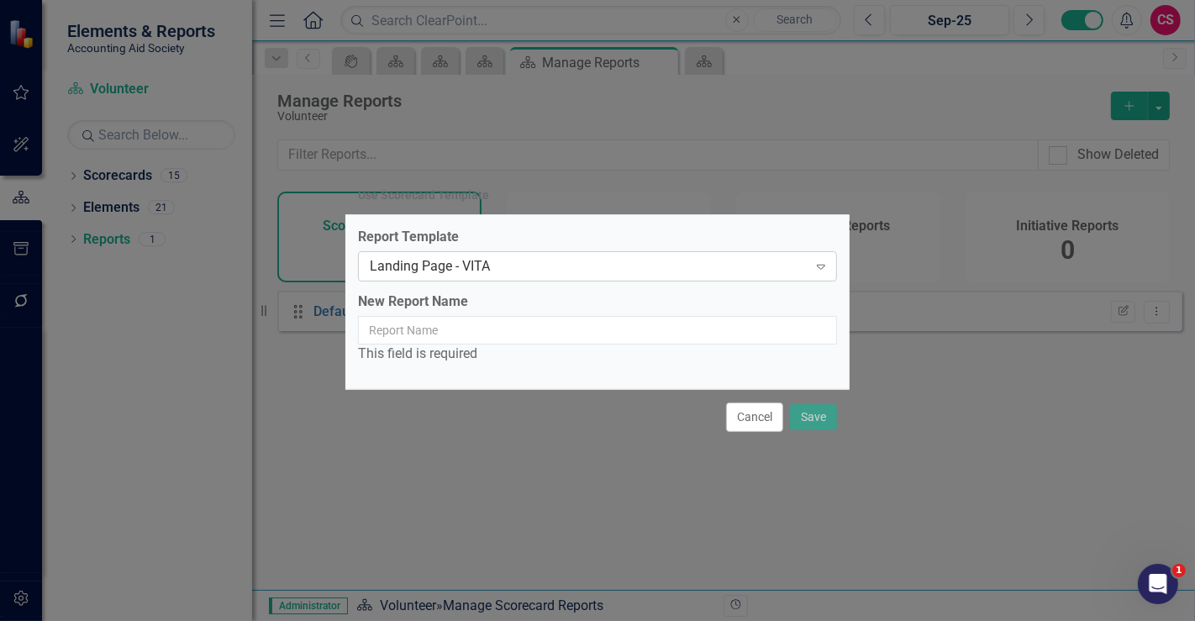
click at [468, 270] on div "Landing Page - VITA" at bounding box center [589, 266] width 438 height 19
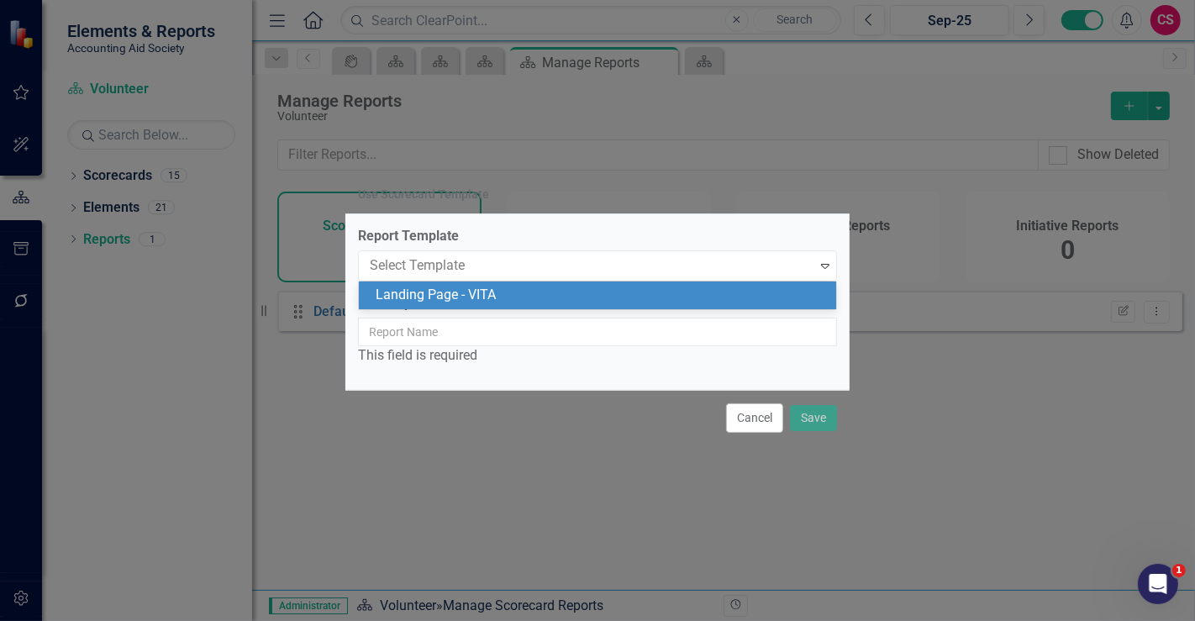
click at [481, 295] on div "Landing Page - VITA" at bounding box center [601, 295] width 451 height 19
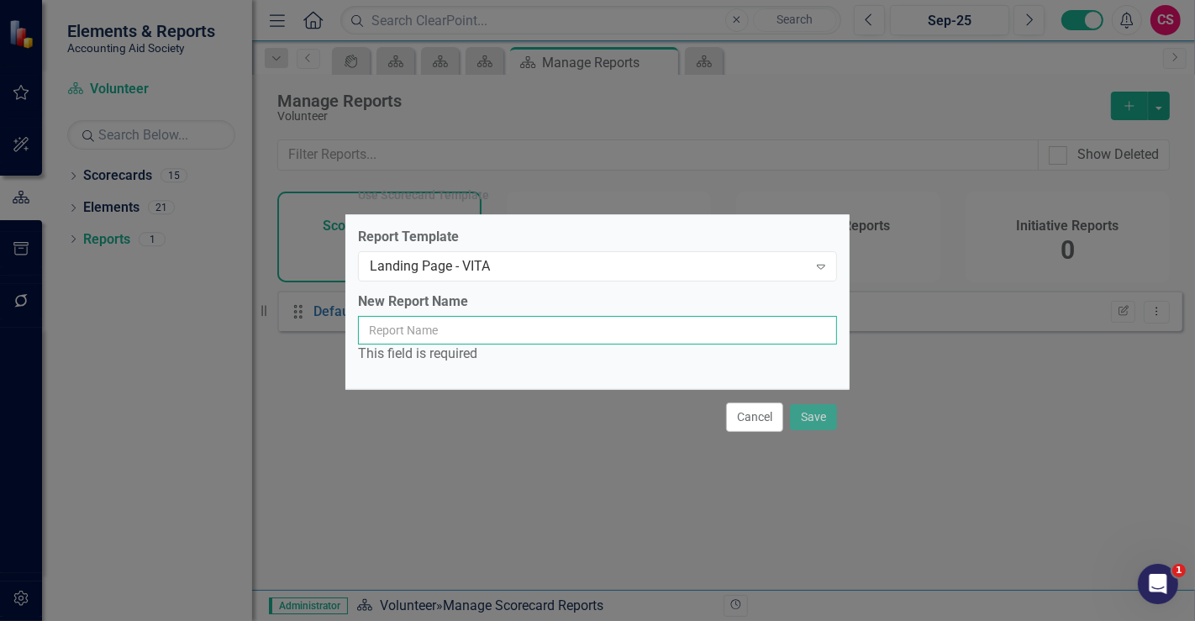
click at [491, 324] on input "New Report Name" at bounding box center [597, 330] width 479 height 29
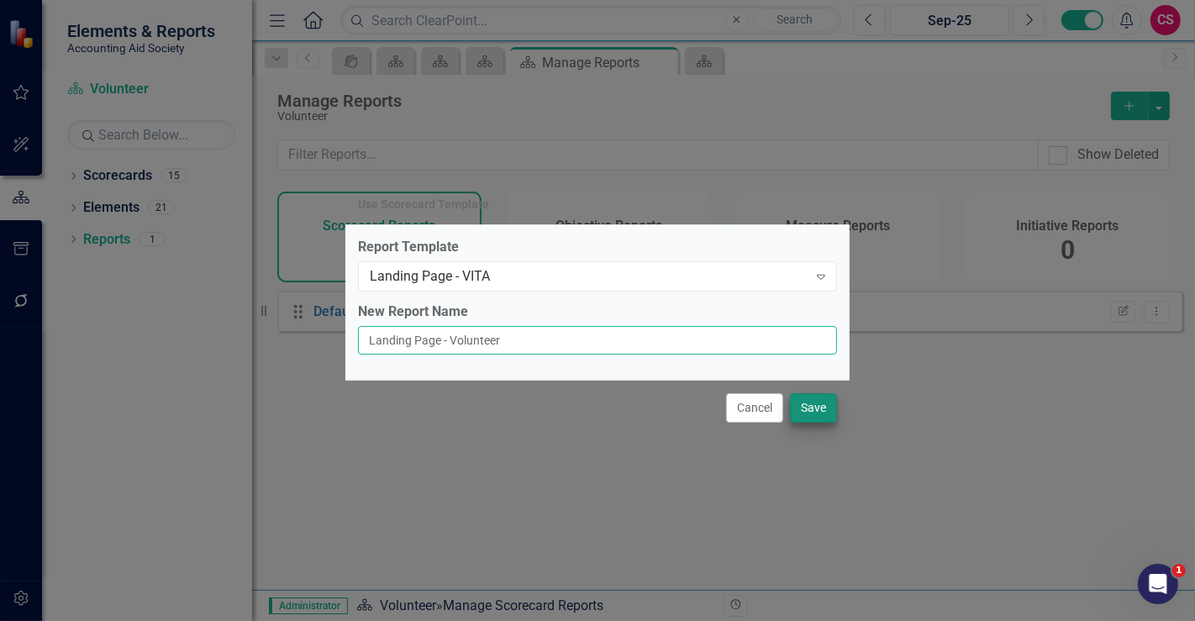
type input "Landing Page - Volunteer"
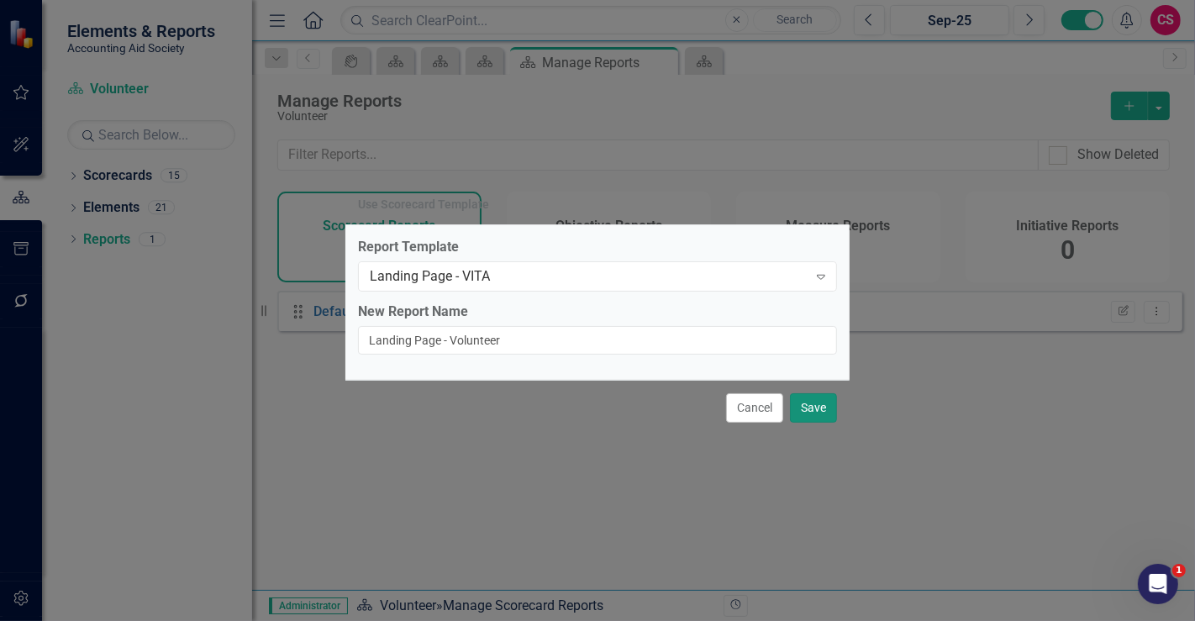
click at [798, 408] on button "Save" at bounding box center [813, 407] width 47 height 29
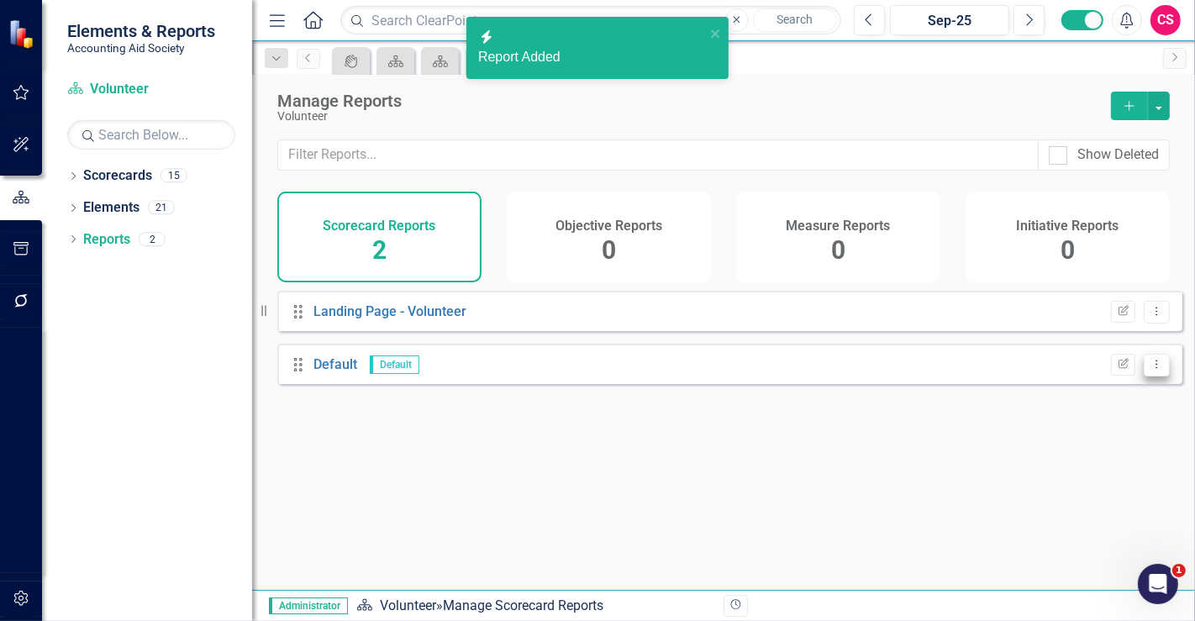
click at [1149, 370] on icon "Dropdown Menu" at bounding box center [1156, 364] width 14 height 11
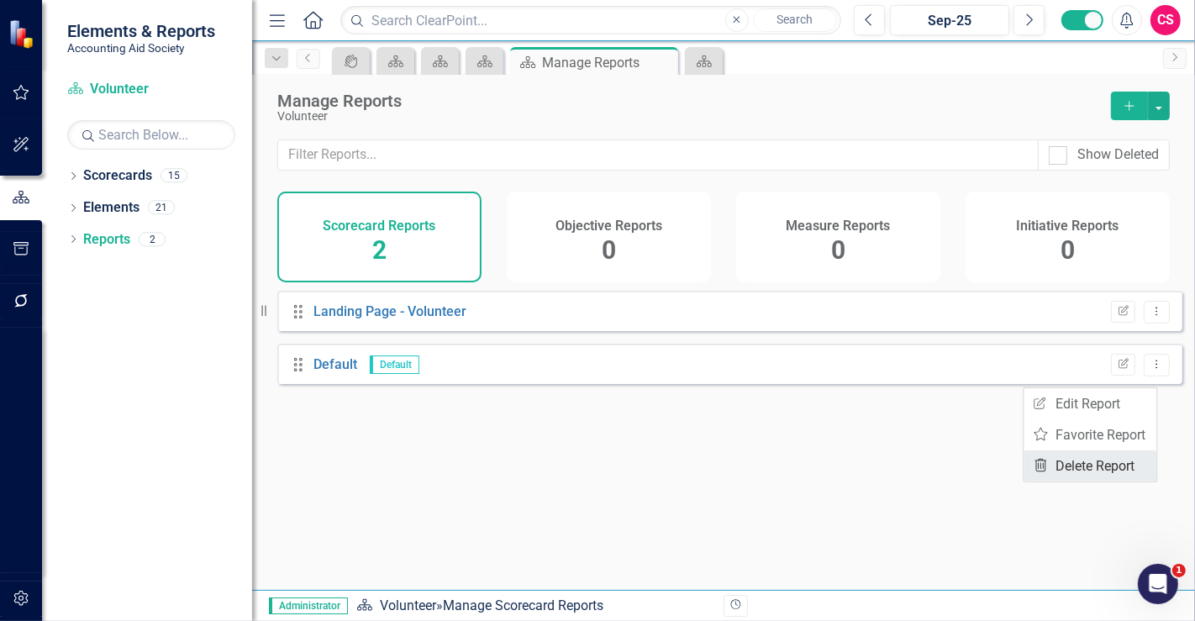
click at [1092, 452] on link "Trash Delete Report" at bounding box center [1090, 465] width 133 height 31
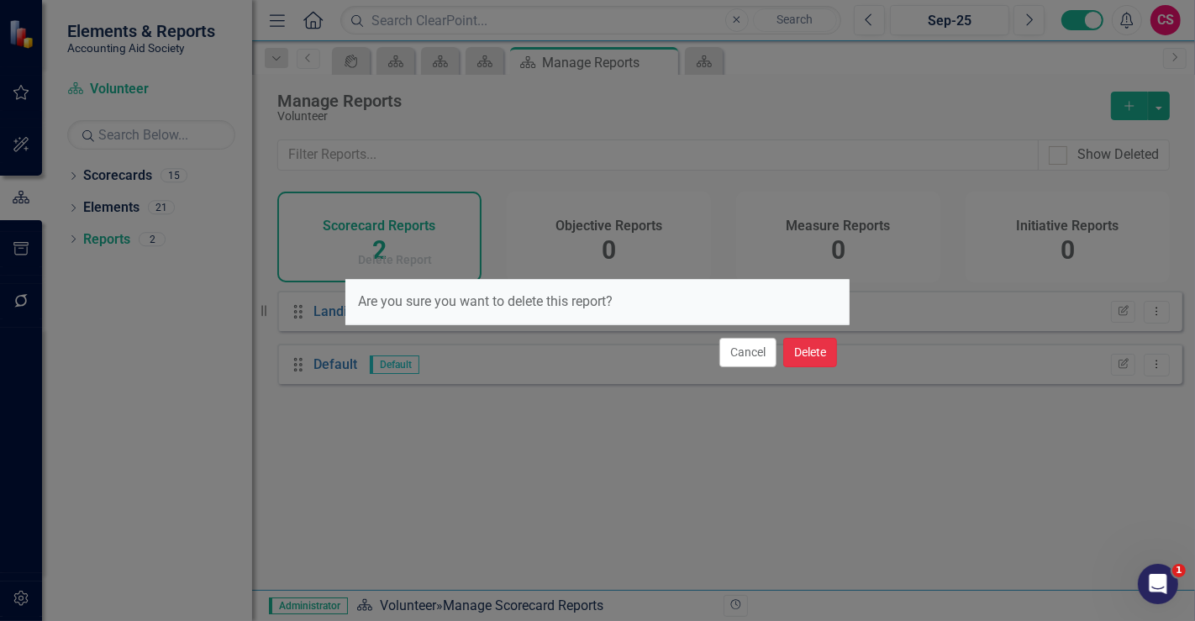
click at [822, 362] on button "Delete" at bounding box center [810, 352] width 54 height 29
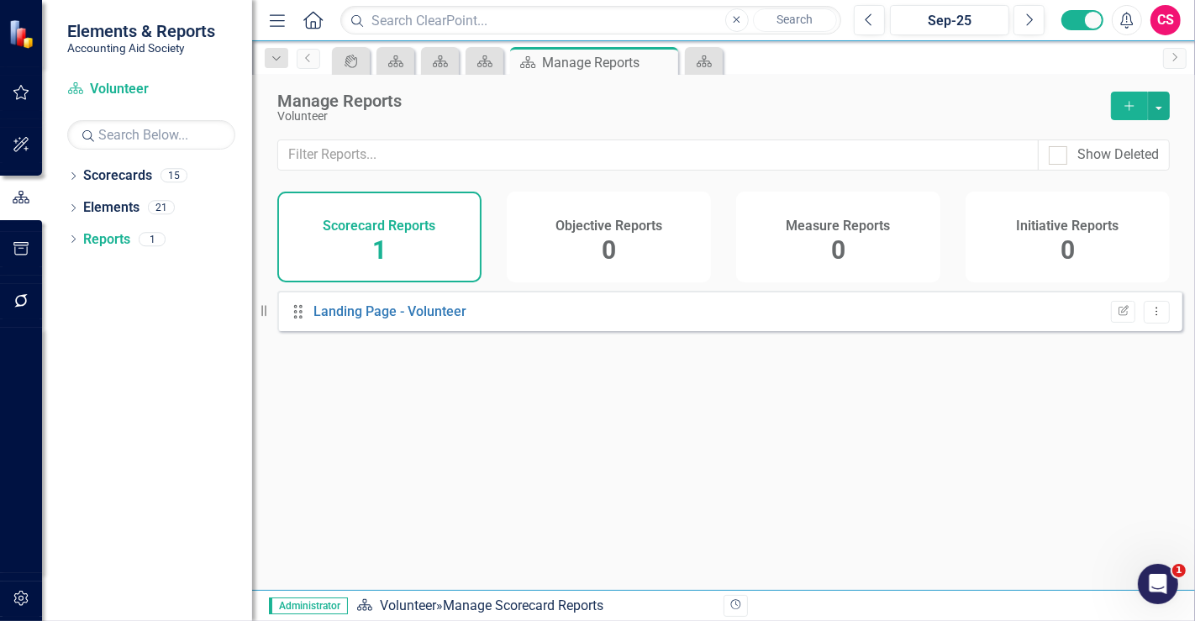
click at [618, 248] on div "Objective Reports 0" at bounding box center [609, 237] width 204 height 91
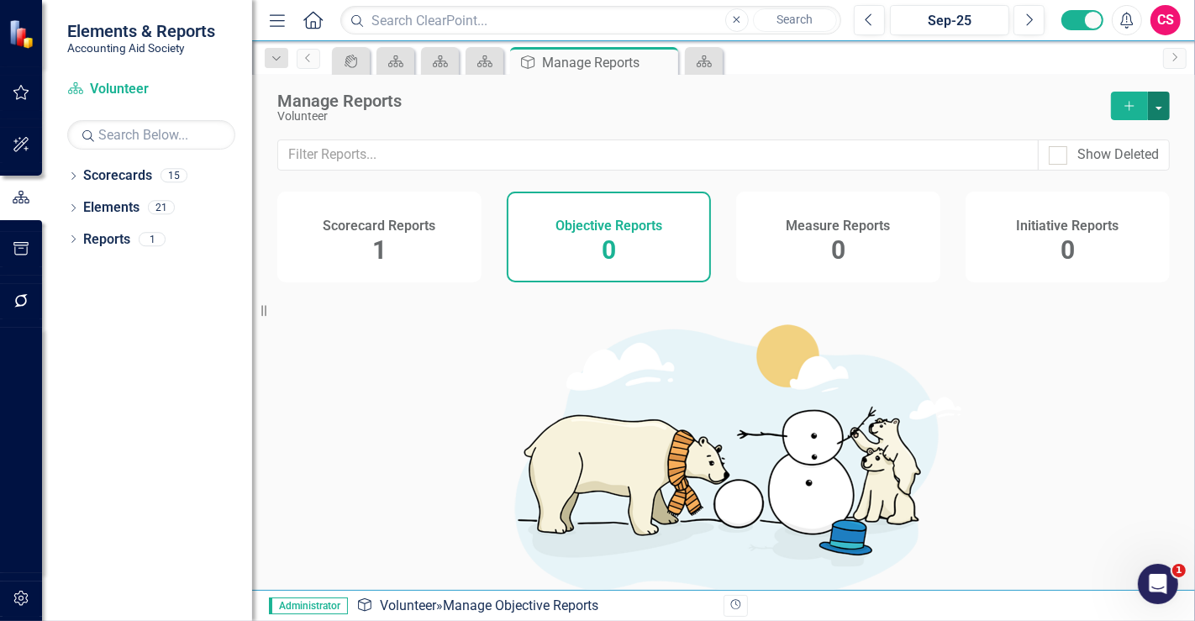
click at [1161, 105] on button "button" at bounding box center [1159, 106] width 22 height 29
click at [1128, 178] on link "Copy Add From Template" at bounding box center [1090, 167] width 157 height 31
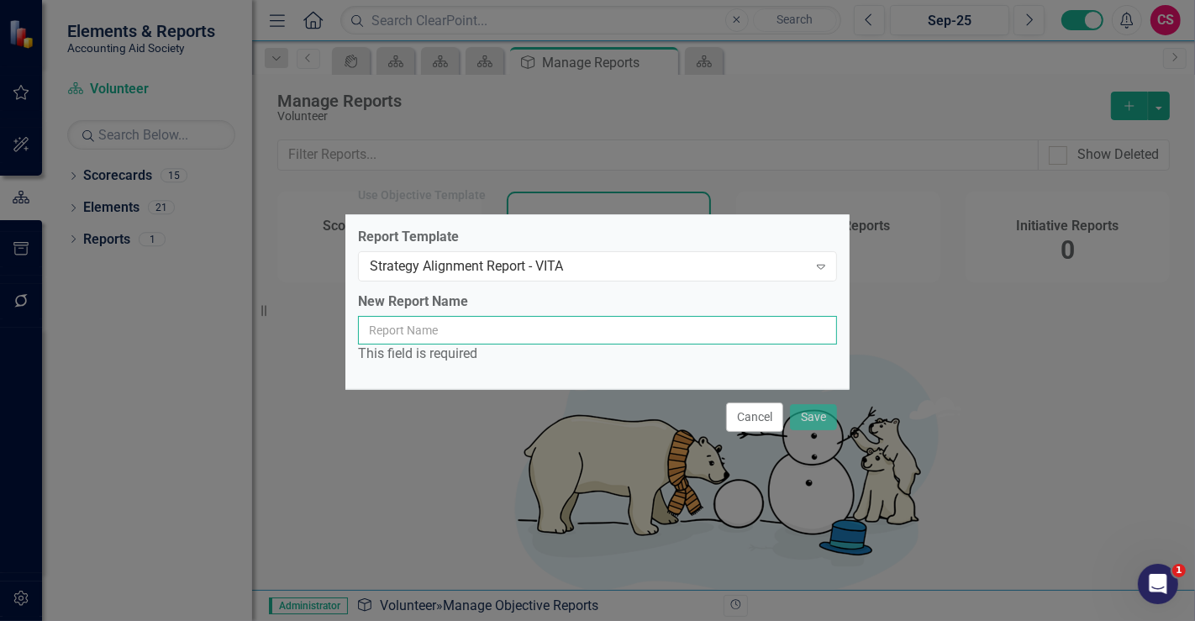
click at [538, 334] on input "New Report Name" at bounding box center [597, 330] width 479 height 29
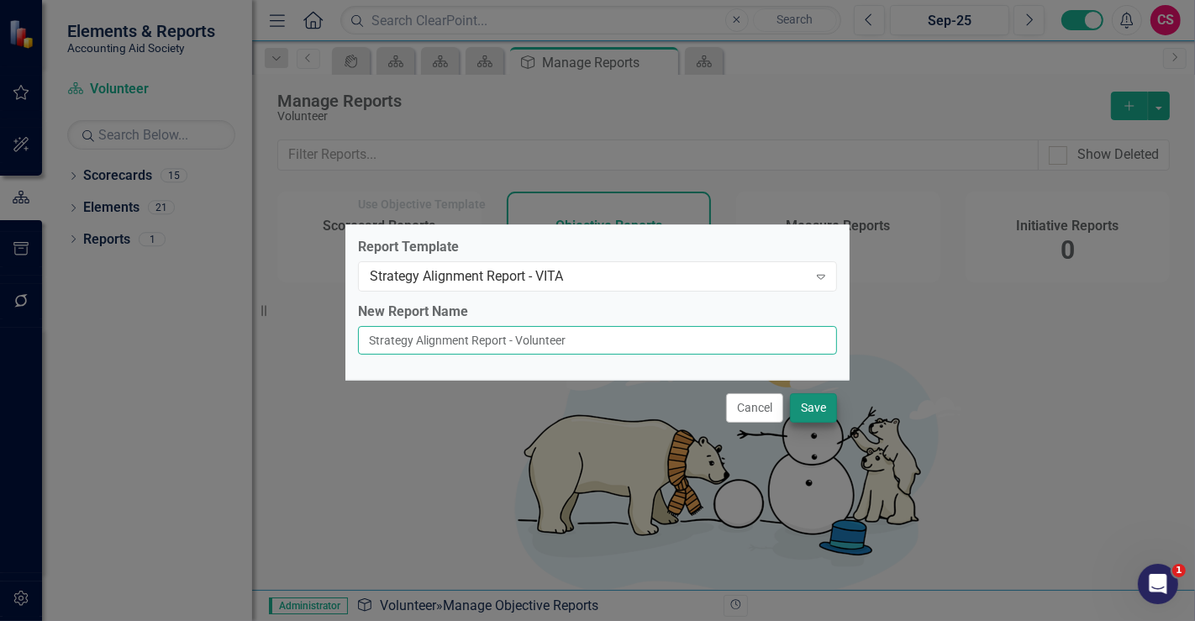
type input "Strategy Alignment Report - Volunteer"
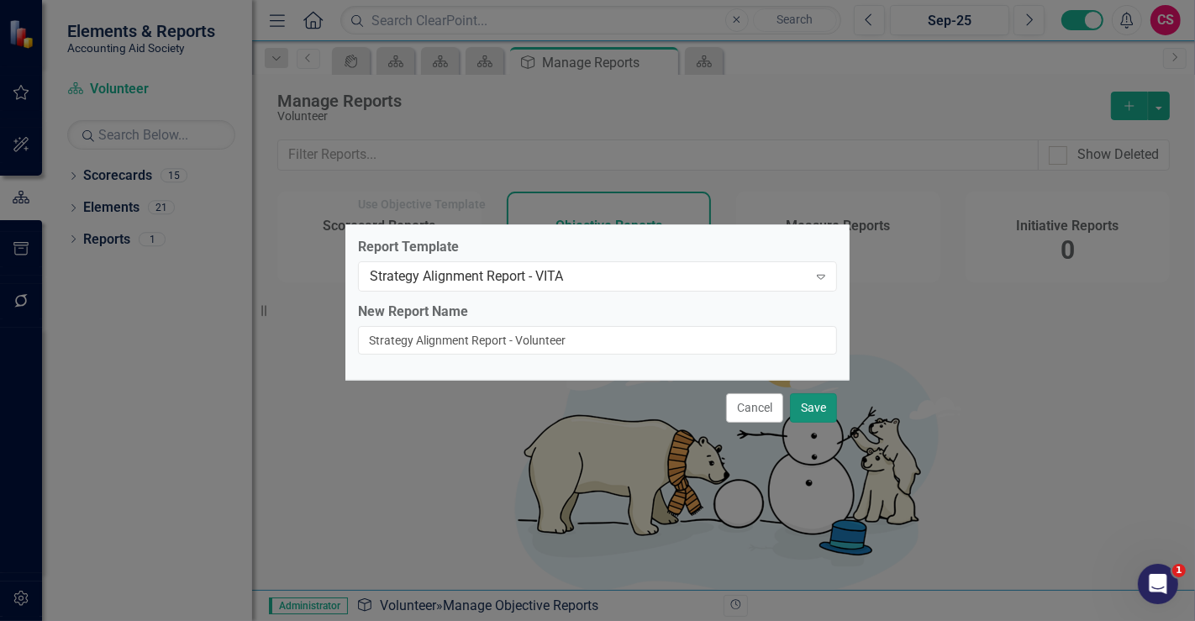
click at [835, 406] on button "Save" at bounding box center [813, 407] width 47 height 29
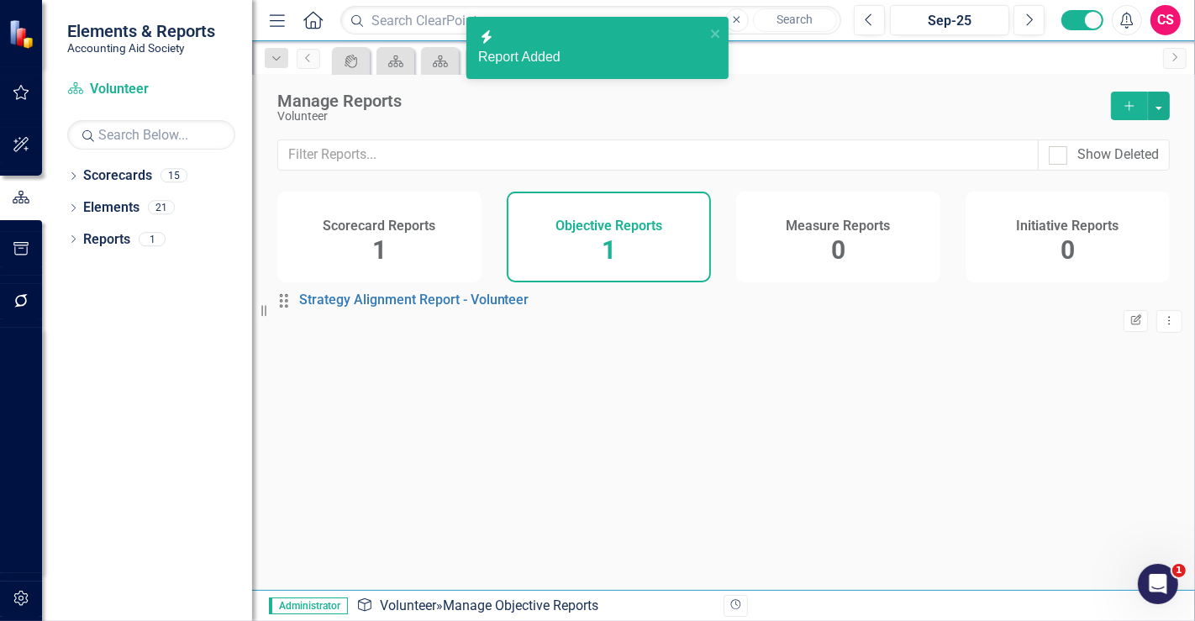
click at [1123, 332] on button "Edit Report" at bounding box center [1135, 321] width 24 height 22
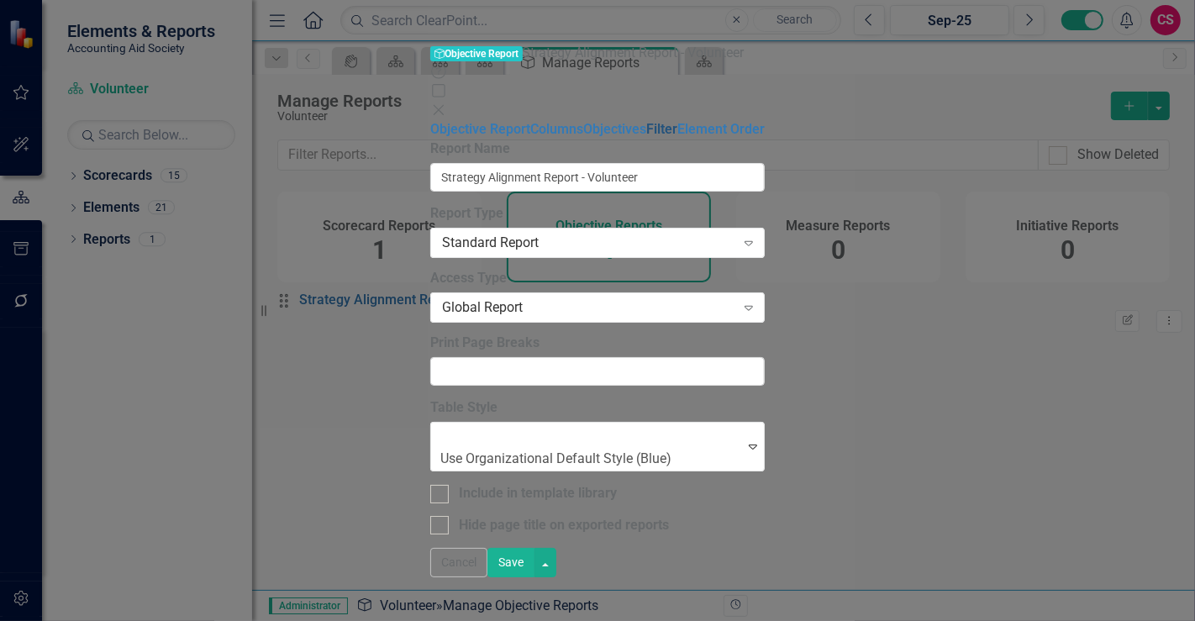
click at [646, 137] on link "Filter" at bounding box center [661, 129] width 31 height 16
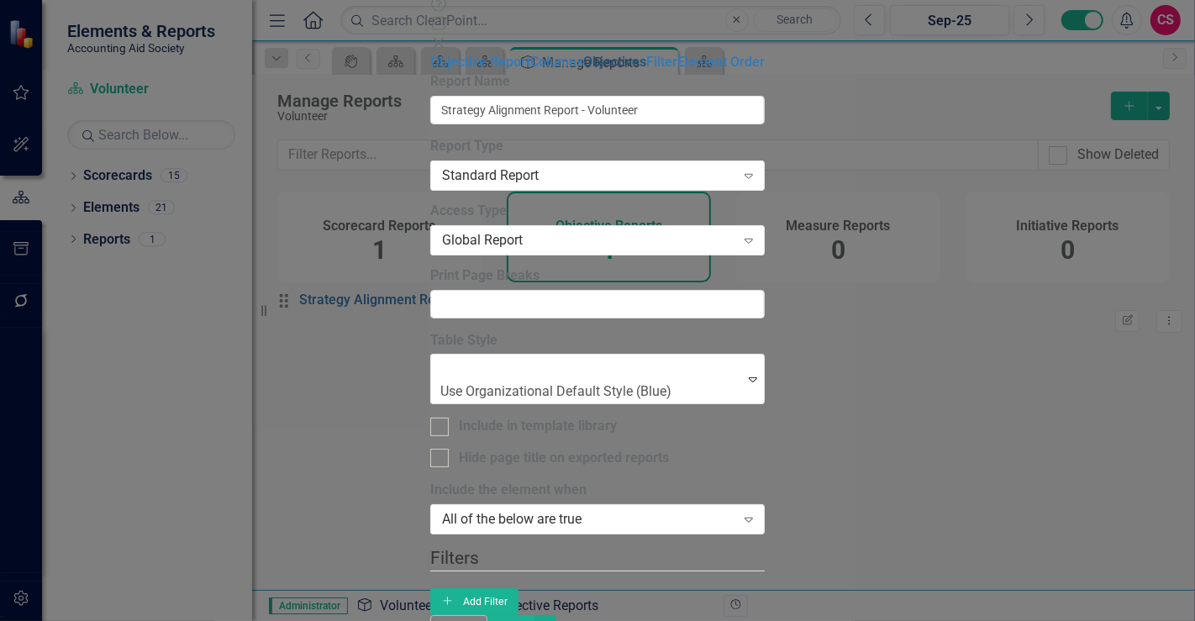
click at [583, 70] on link "Objectives" at bounding box center [614, 62] width 63 height 16
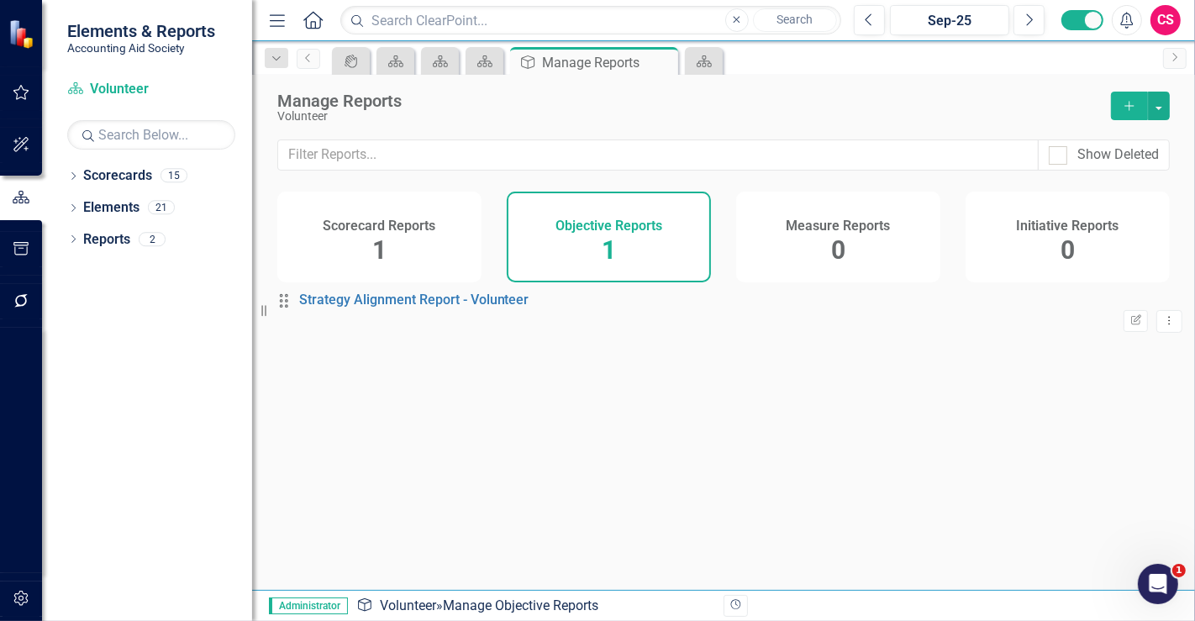
click at [77, 368] on div "Dropdown Scorecards 15 ✈️ Upward Airlines Corporate Dropdown Scorecard Template…" at bounding box center [147, 391] width 210 height 459
